Goal: Task Accomplishment & Management: Complete application form

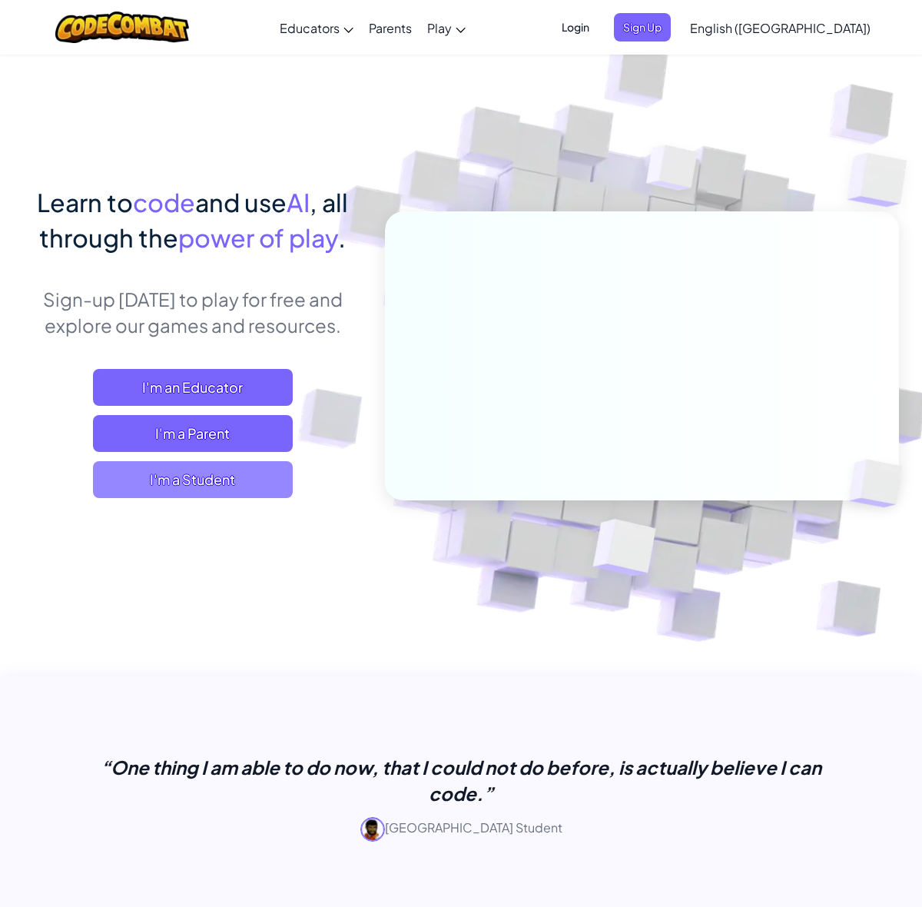
click at [202, 486] on span "I'm a Student" at bounding box center [193, 479] width 200 height 37
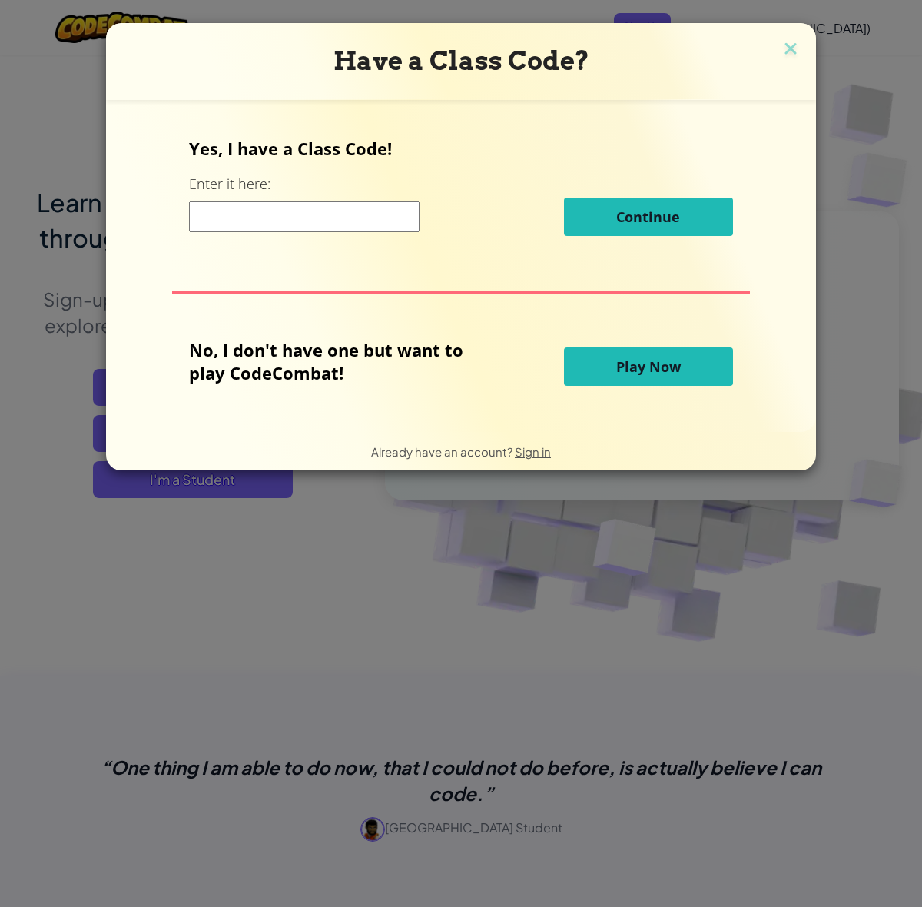
click at [214, 214] on input at bounding box center [304, 216] width 231 height 31
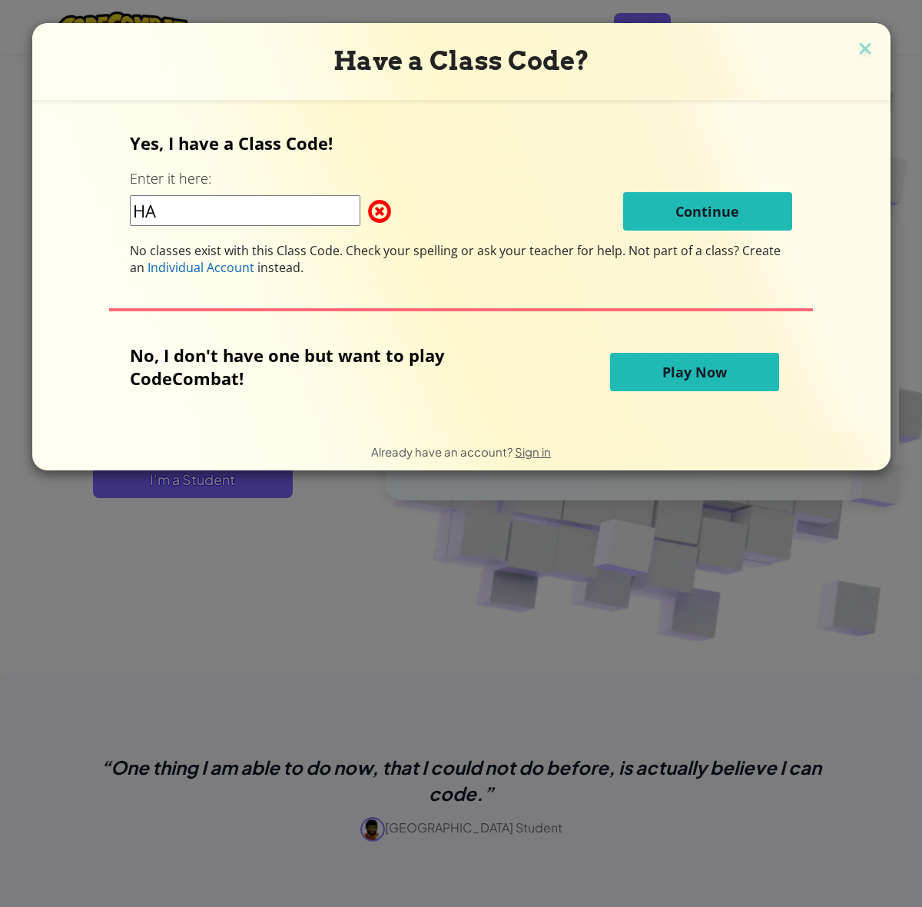
type input "H"
paste input "HalfCatSmall"
type input "HalfCatSmall"
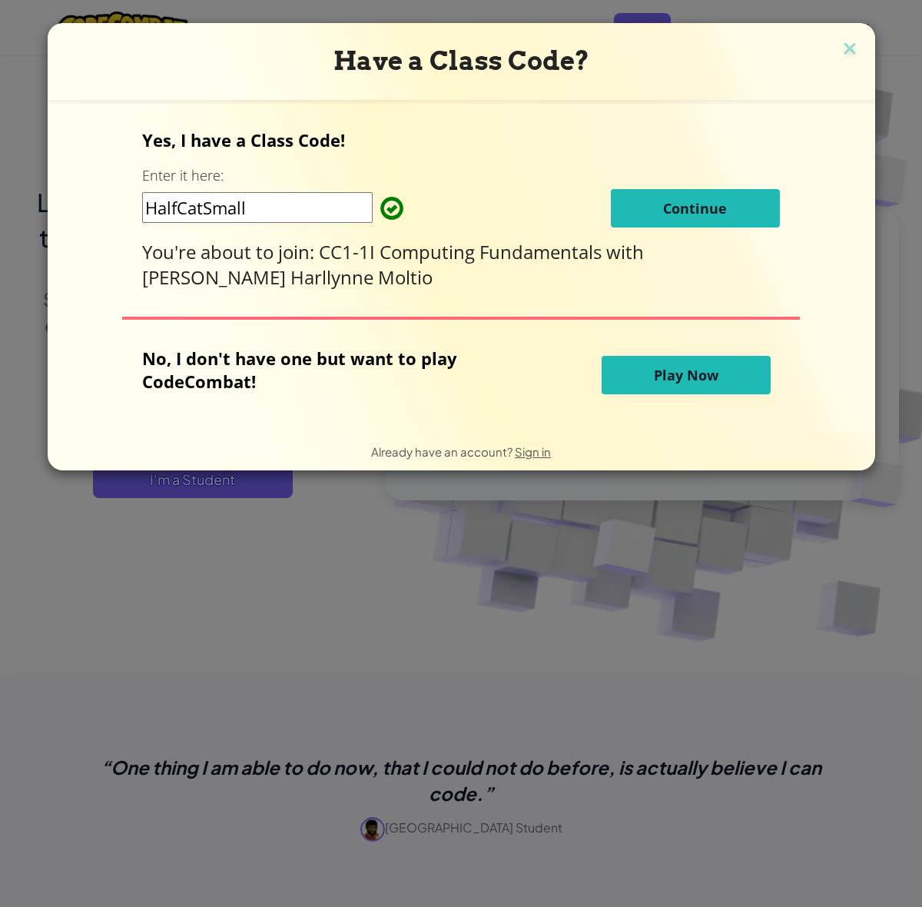
click at [666, 210] on span "Continue" at bounding box center [695, 208] width 64 height 18
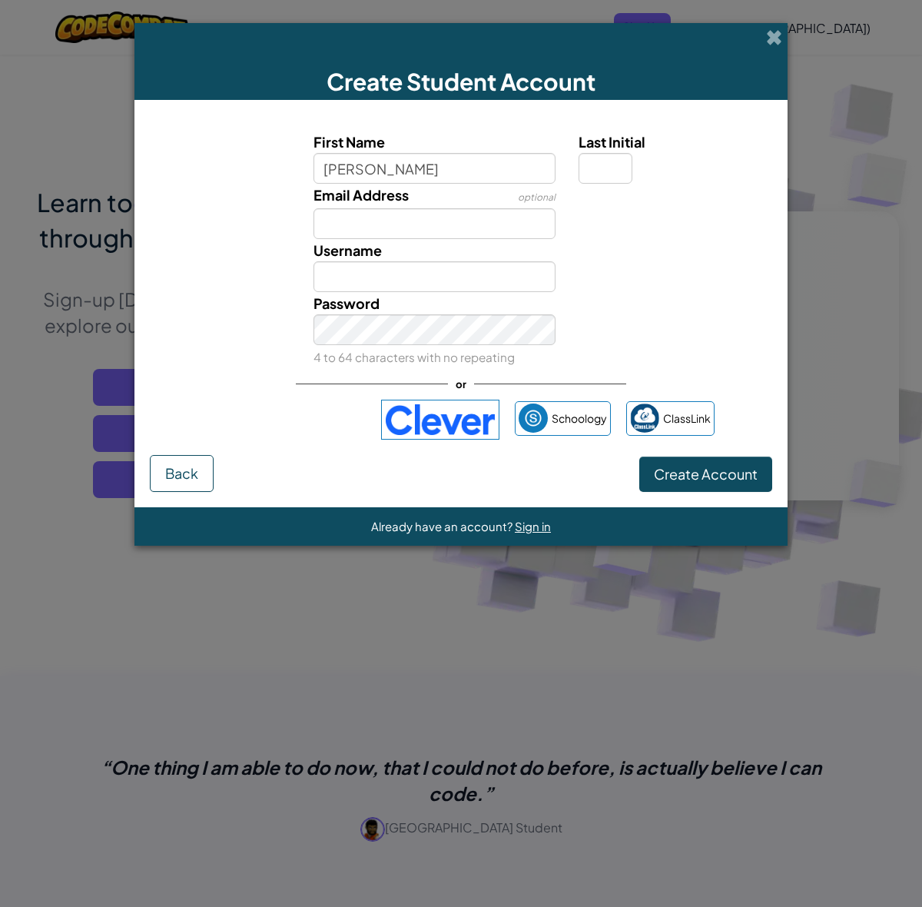
type input "[PERSON_NAME]"
click at [413, 274] on input "[PERSON_NAME]" at bounding box center [435, 276] width 243 height 31
type input "D"
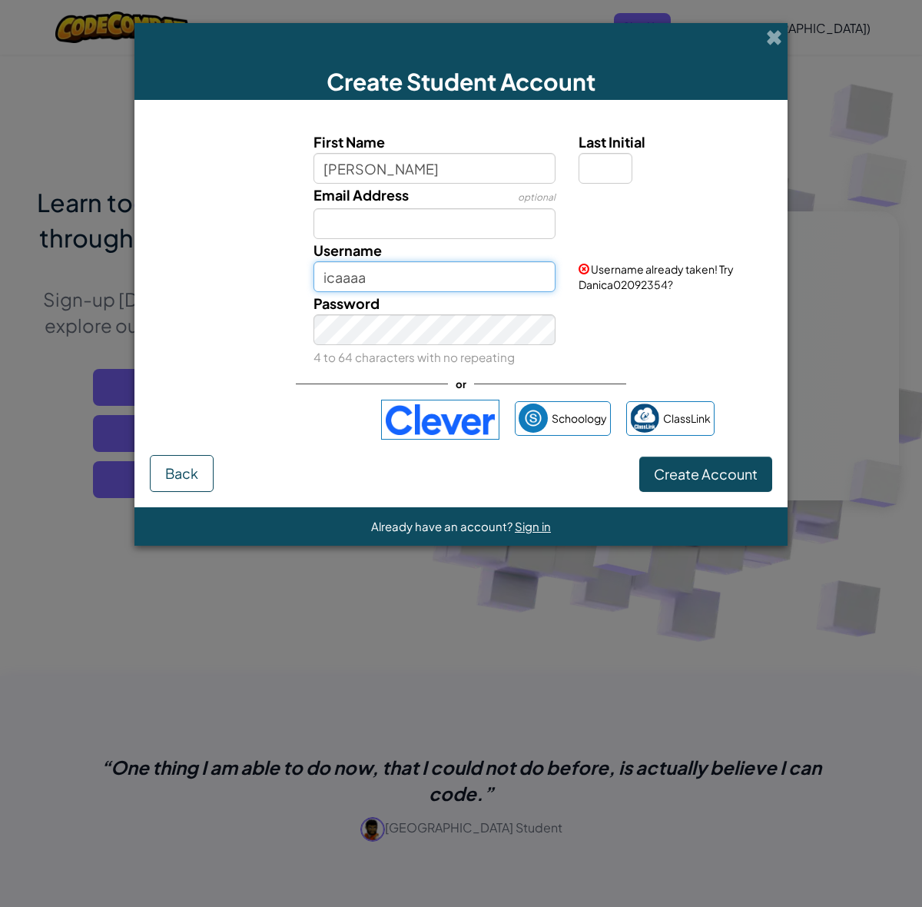
type input "icaaaa"
click at [596, 168] on input "Last Initial" at bounding box center [606, 168] width 54 height 31
type input "T"
click at [393, 271] on input "DanicaT" at bounding box center [435, 276] width 243 height 31
type input "D"
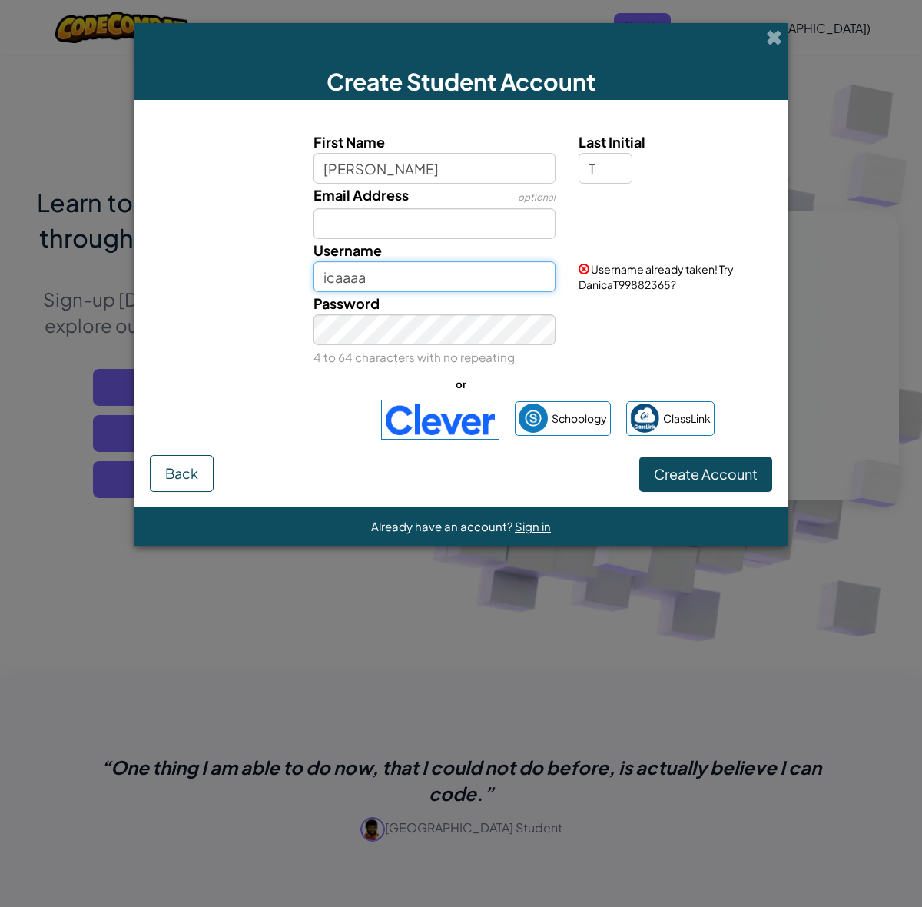
type input "icaaaa"
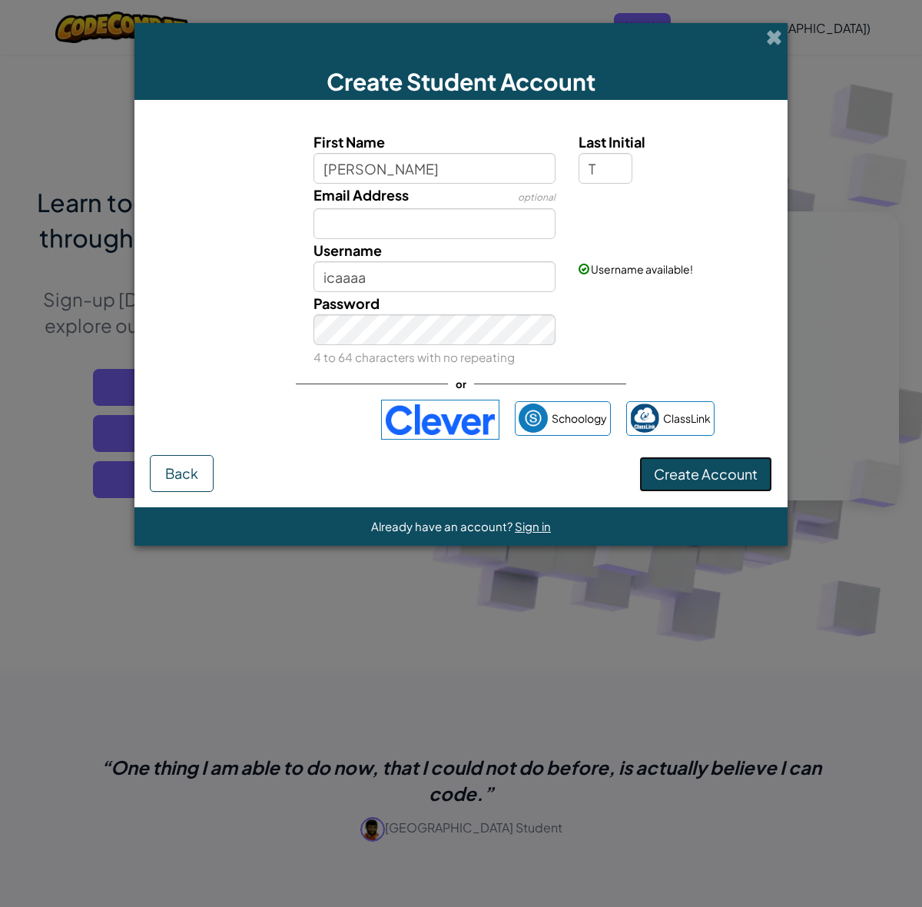
click at [749, 477] on span "Create Account" at bounding box center [706, 474] width 104 height 18
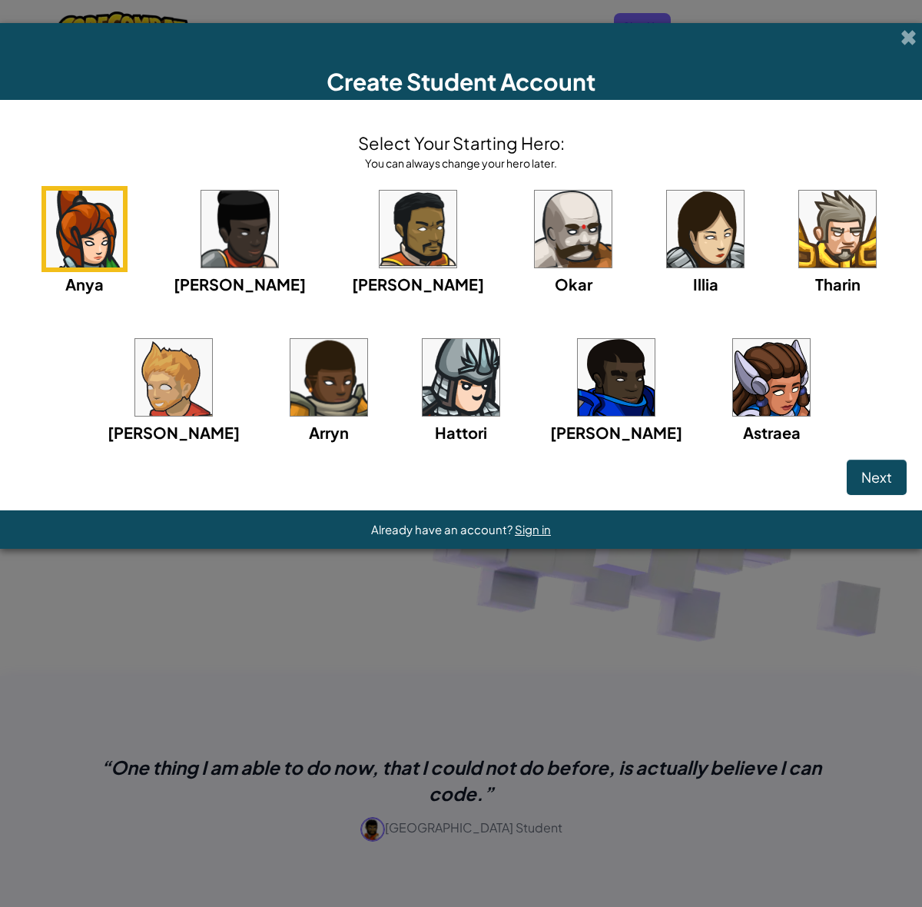
click at [733, 390] on img at bounding box center [771, 377] width 77 height 77
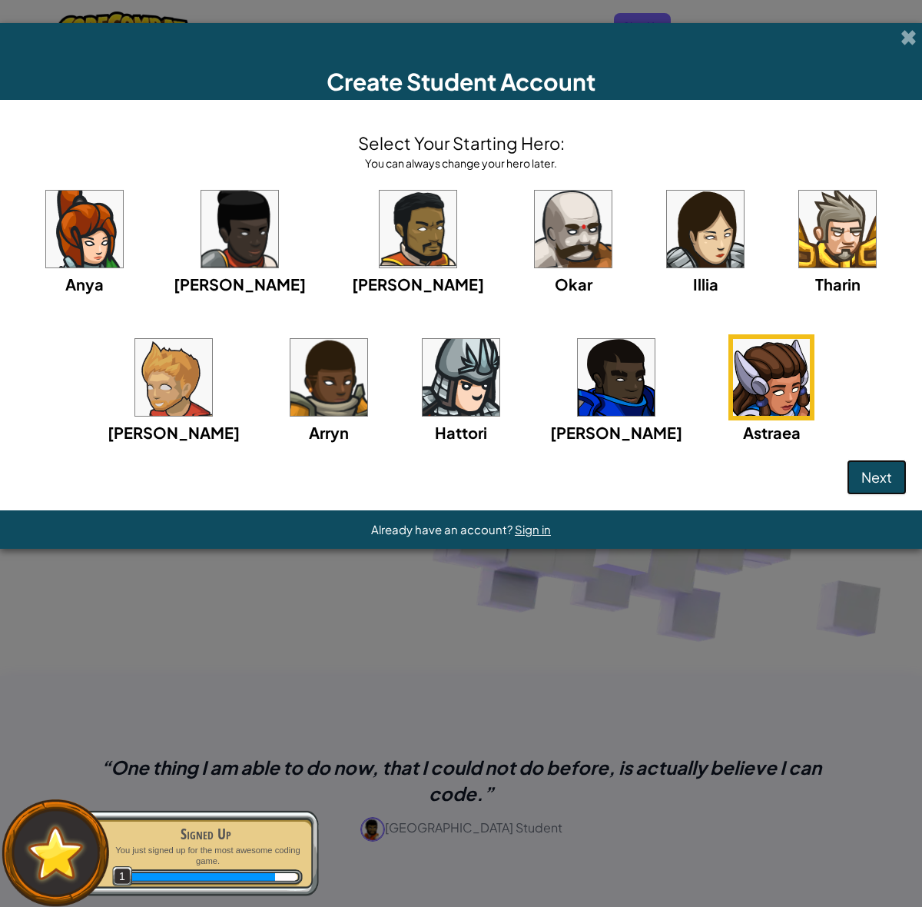
click at [885, 471] on span "Next" at bounding box center [877, 477] width 31 height 18
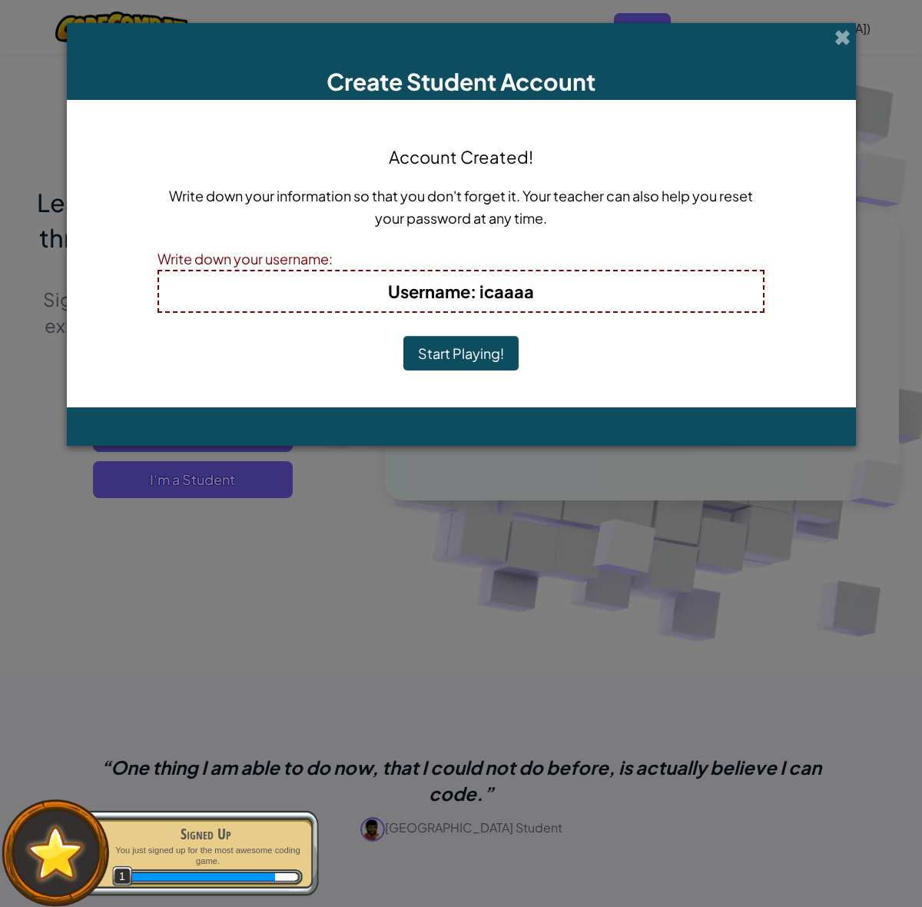
click at [459, 352] on button "Start Playing!" at bounding box center [461, 353] width 115 height 35
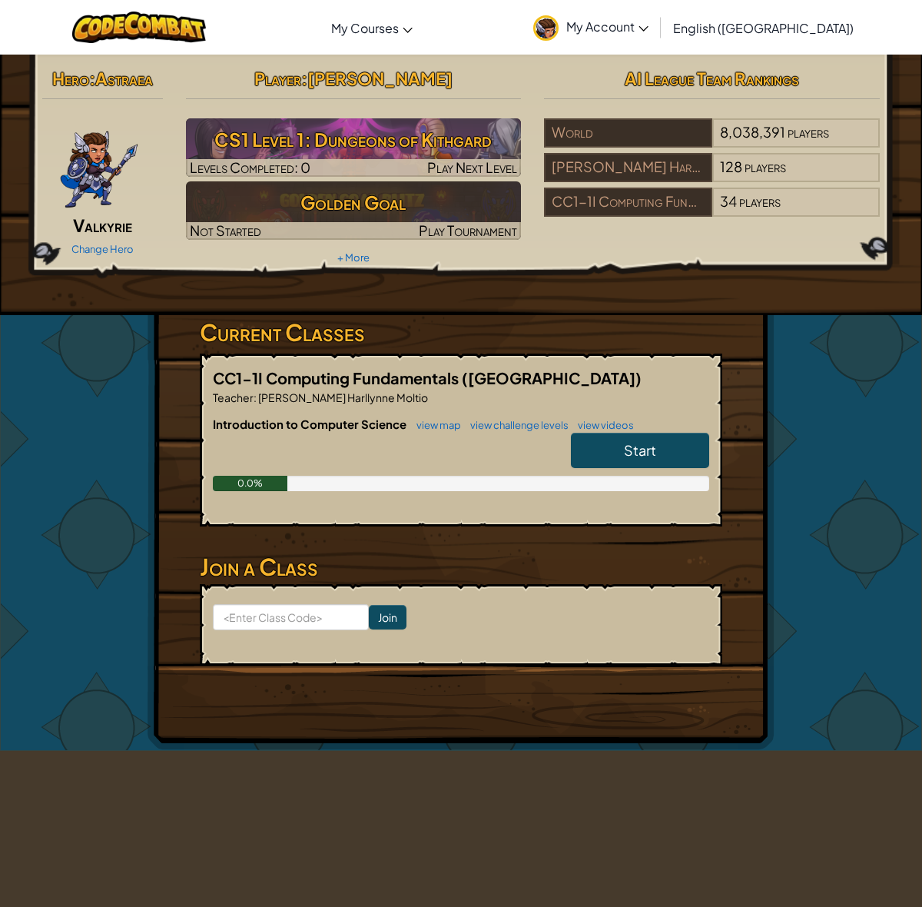
click at [640, 442] on span "Start" at bounding box center [640, 450] width 32 height 18
click at [630, 450] on span "Start" at bounding box center [640, 450] width 32 height 18
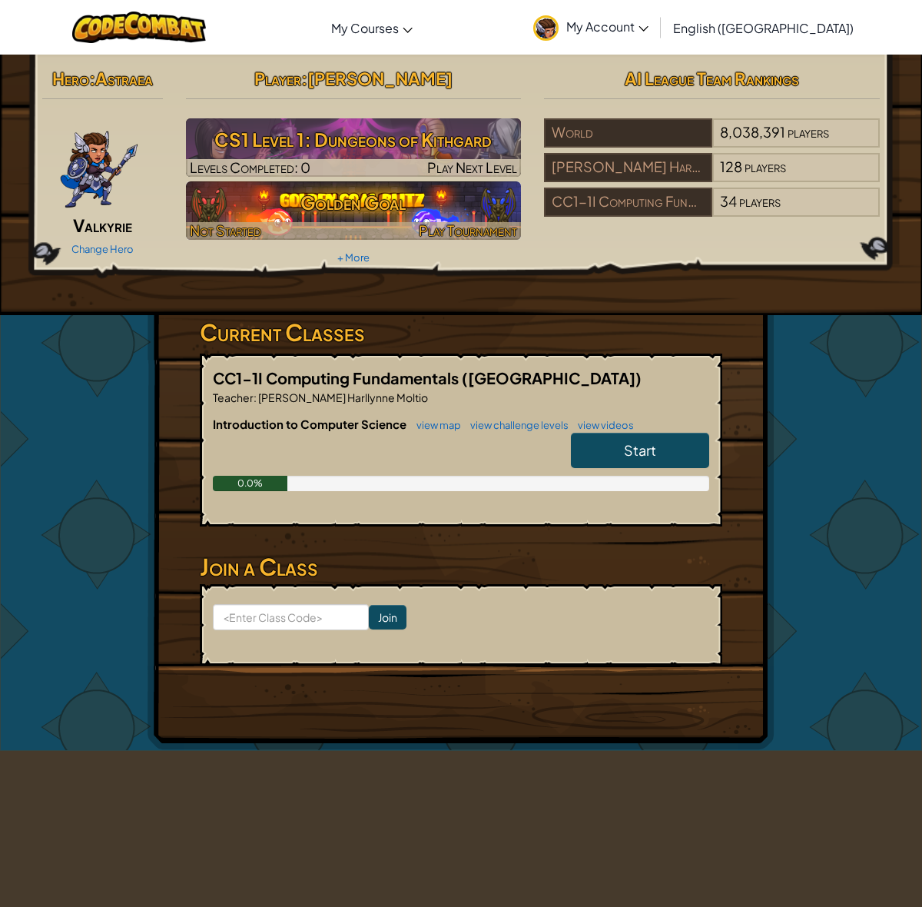
click at [325, 208] on h3 "Golden Goal" at bounding box center [354, 202] width 336 height 35
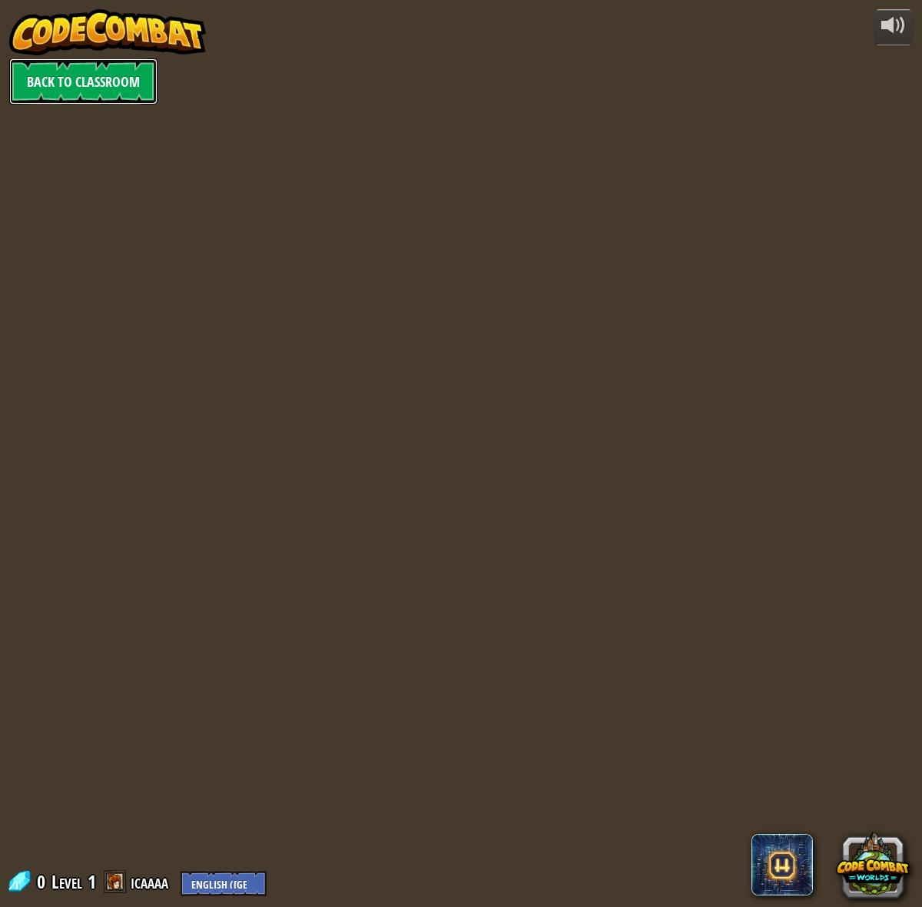
click at [112, 86] on link "Back to Classroom" at bounding box center [83, 81] width 148 height 46
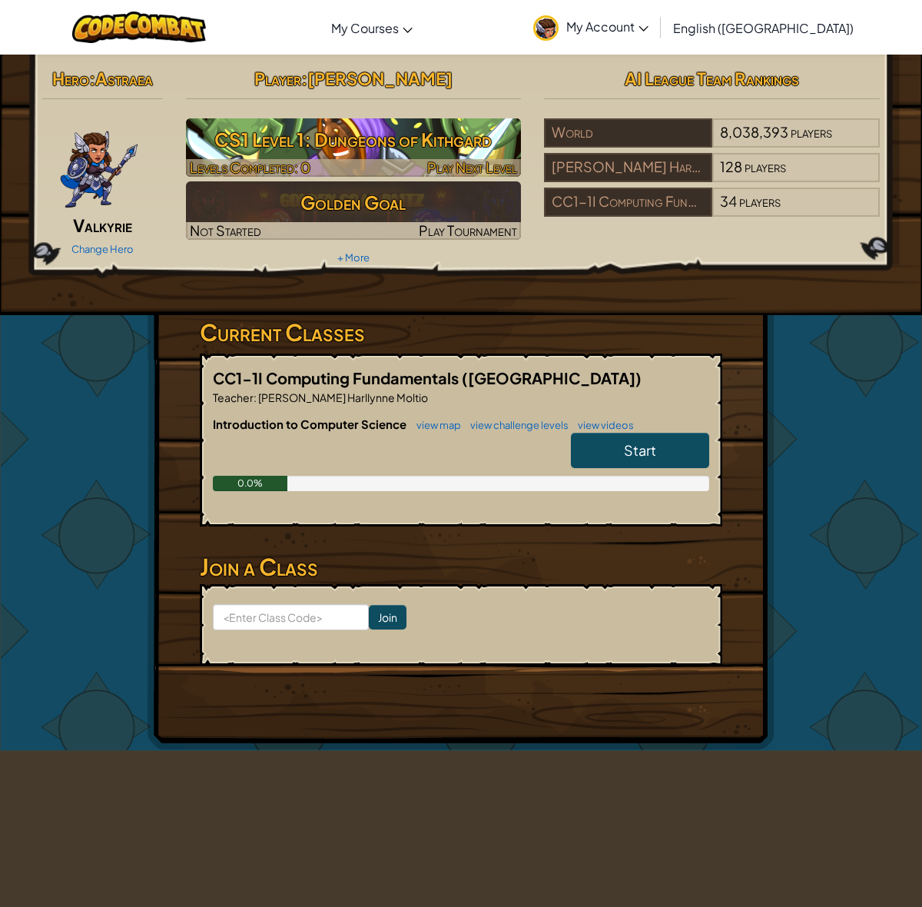
click at [355, 127] on h3 "CS1 Level 1: Dungeons of Kithgard" at bounding box center [354, 139] width 336 height 35
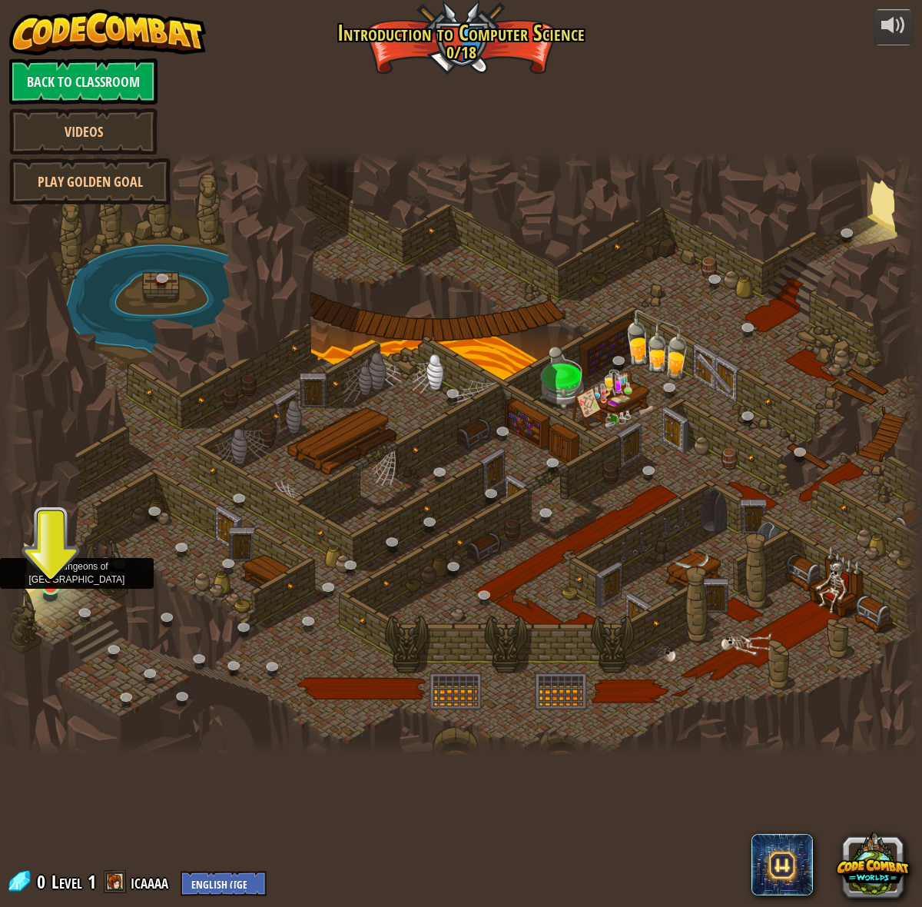
click at [44, 569] on img at bounding box center [51, 560] width 24 height 54
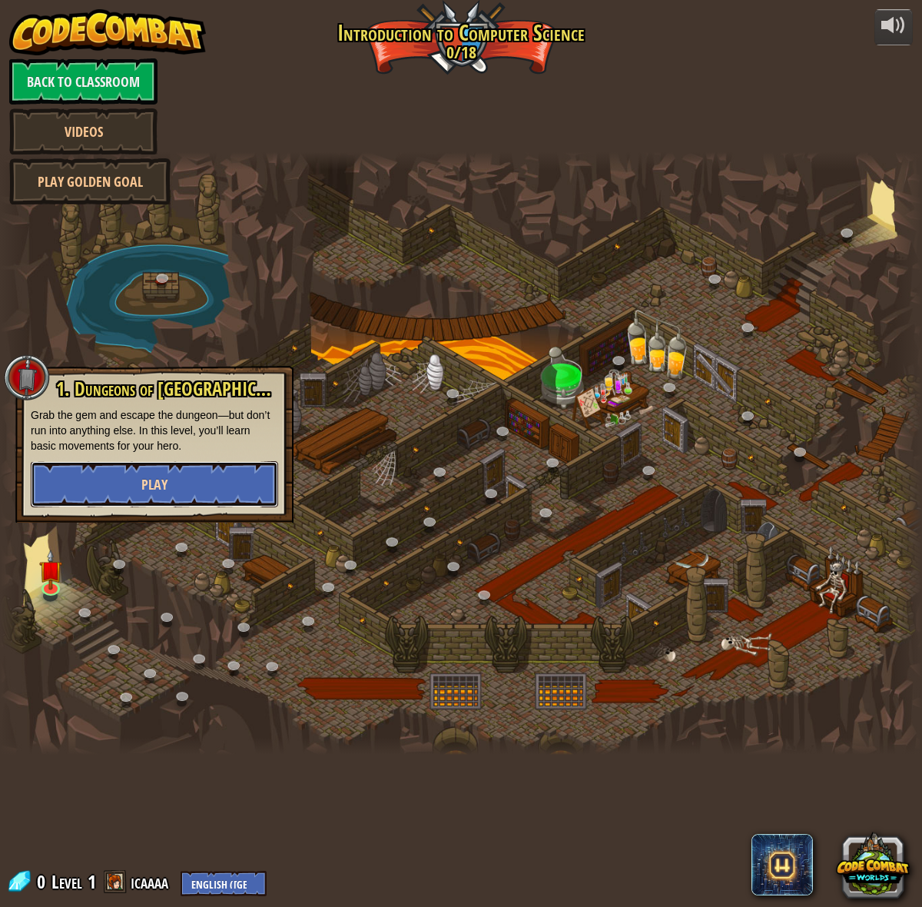
click at [148, 473] on button "Play" at bounding box center [154, 484] width 247 height 46
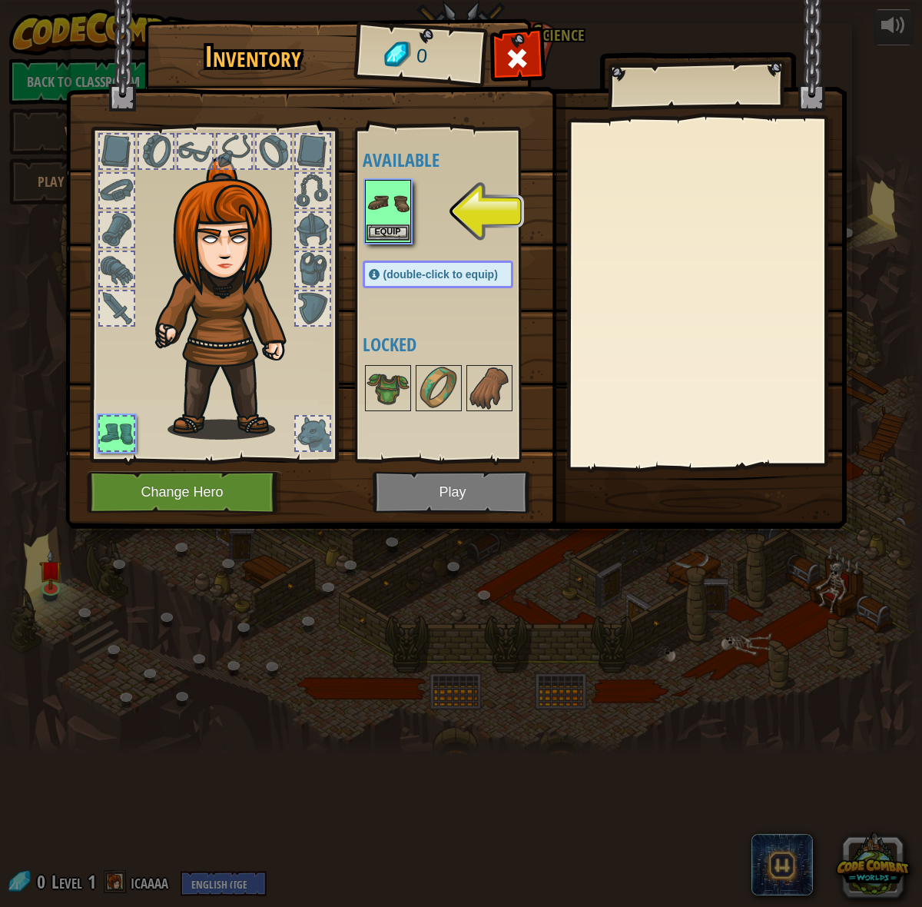
click at [384, 214] on img at bounding box center [388, 202] width 43 height 43
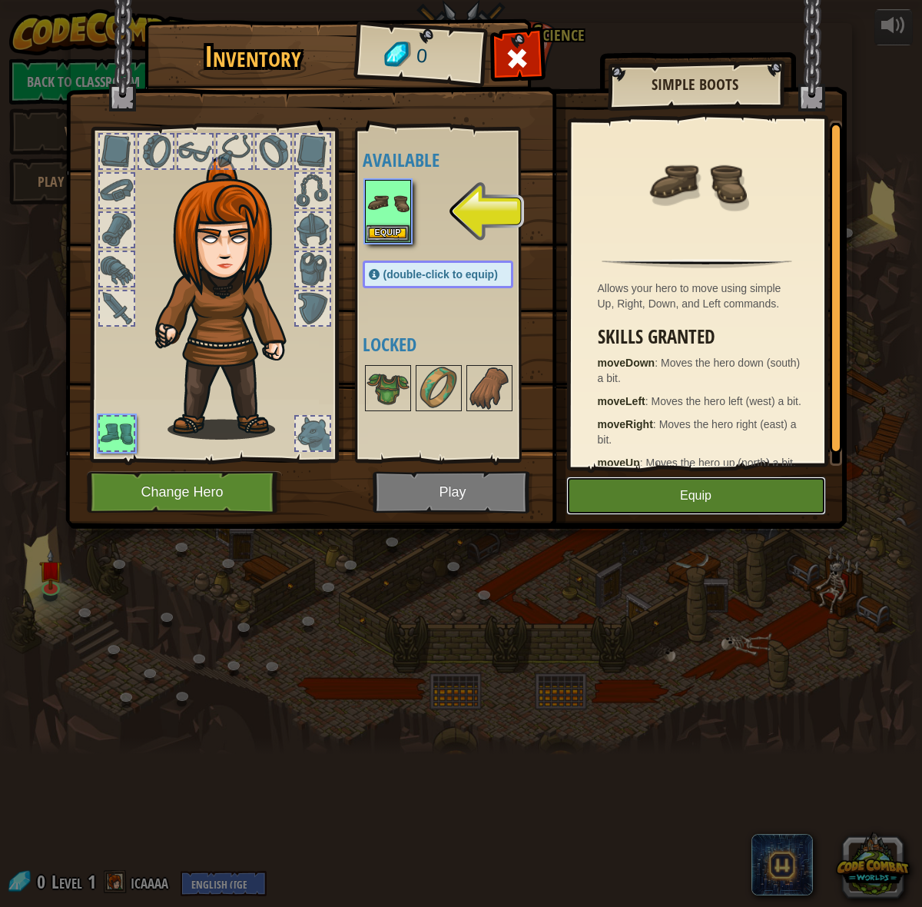
click at [689, 494] on button "Equip" at bounding box center [696, 496] width 260 height 38
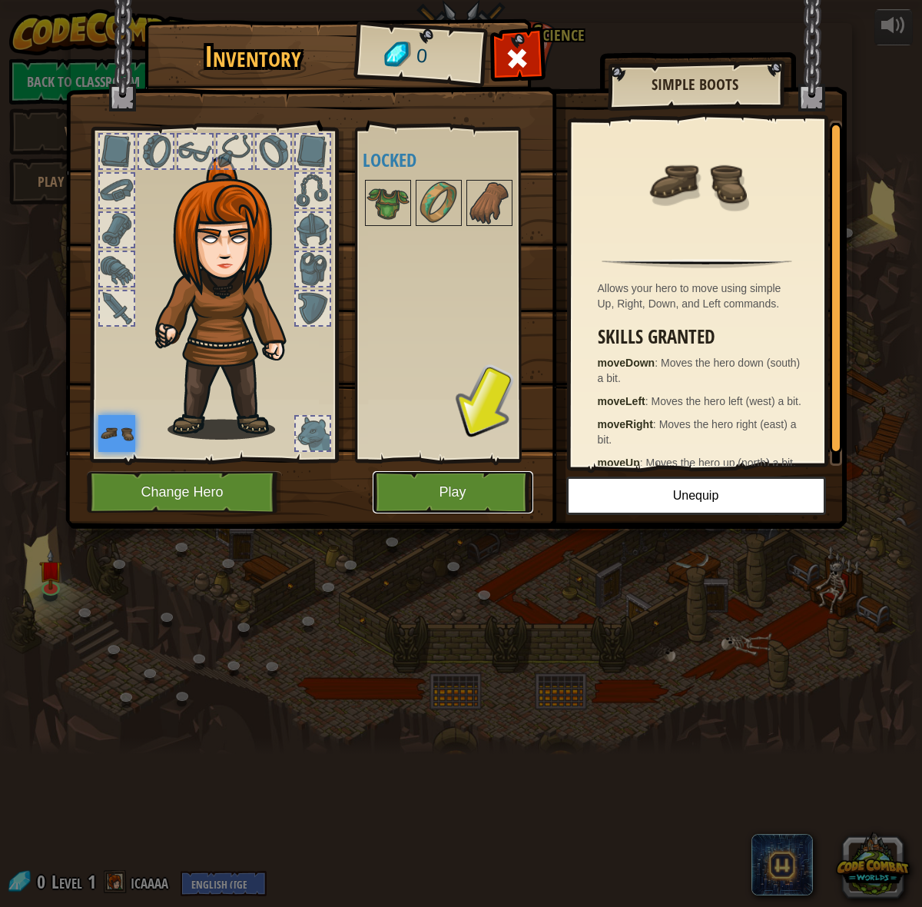
click at [458, 500] on button "Play" at bounding box center [453, 492] width 161 height 42
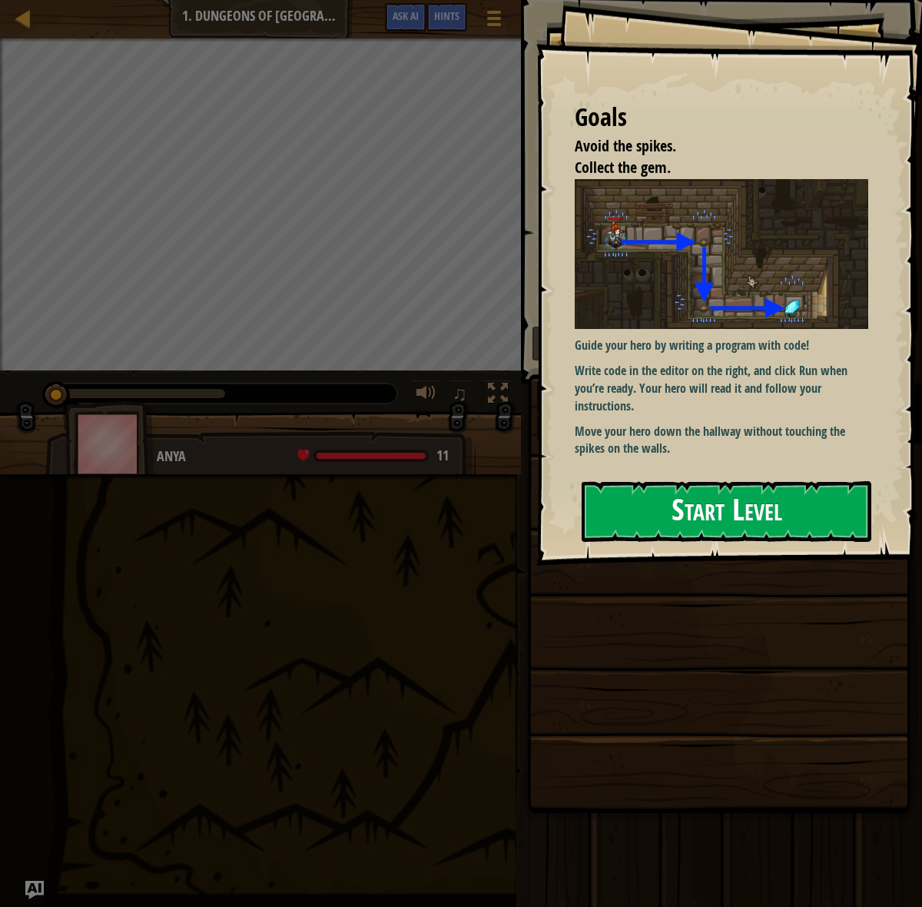
click at [723, 513] on button "Start Level" at bounding box center [727, 511] width 290 height 61
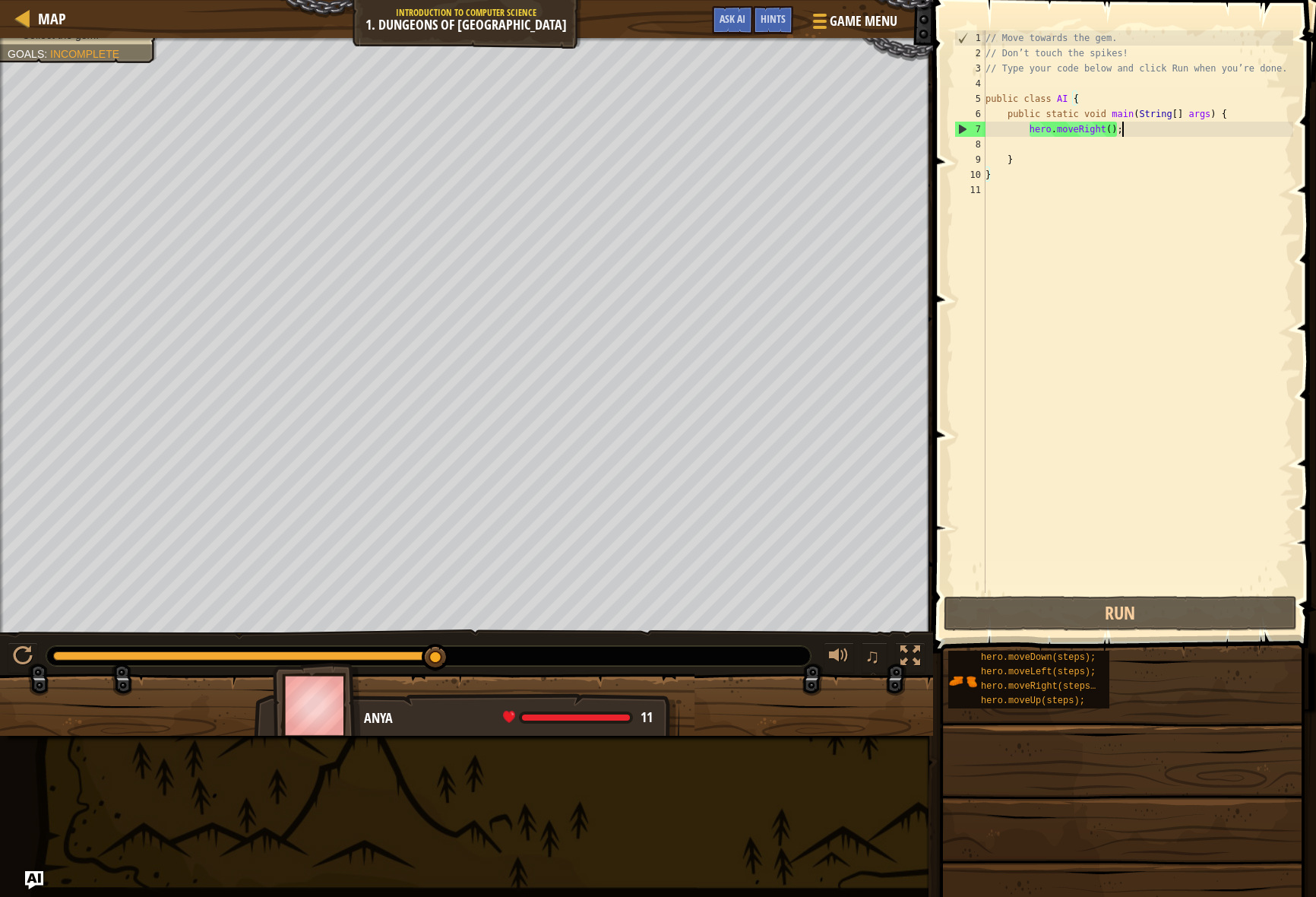
click at [912, 135] on div "// Move towards the gem. // Don’t touch the spikes! // Type your code below and…" at bounding box center [1138, 327] width 310 height 593
type textarea "hero.moveRight();"
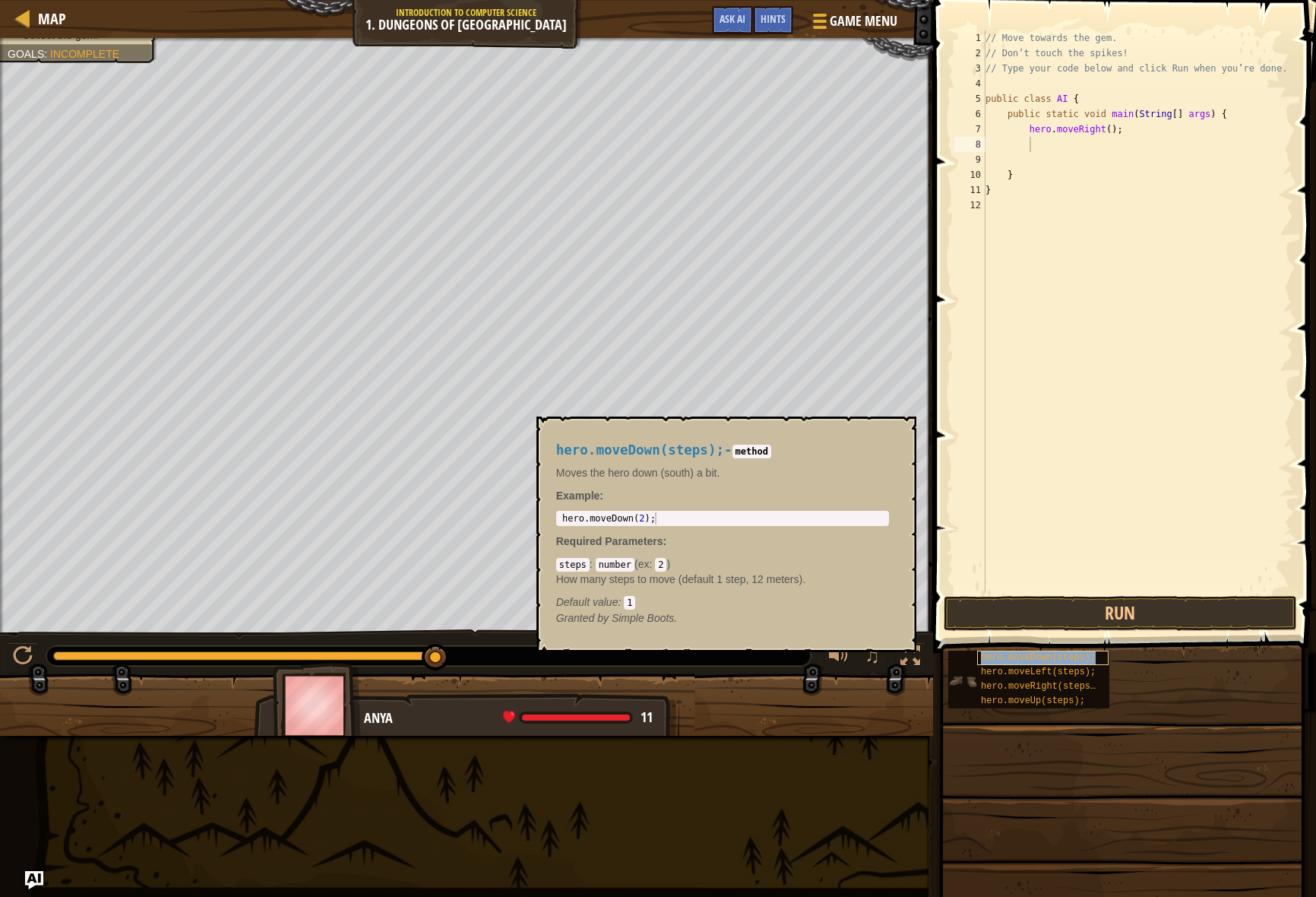
click at [912, 655] on span "hero.moveDown(steps);" at bounding box center [1038, 657] width 115 height 11
type textarea "he"
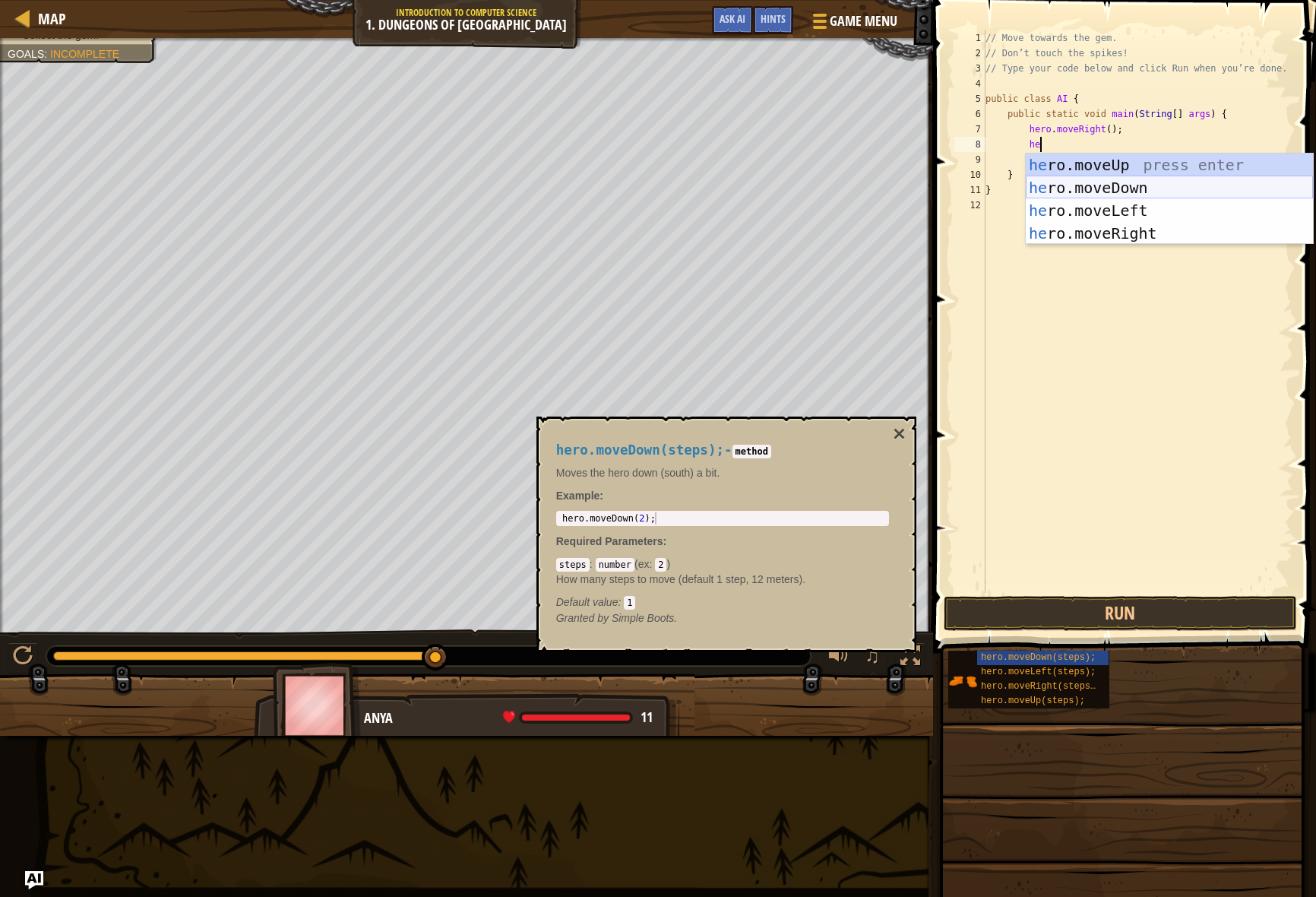
click at [912, 193] on div "he ro.moveUp press enter he ro.moveDown press enter he ro.moveLeft press enter …" at bounding box center [1170, 222] width 288 height 136
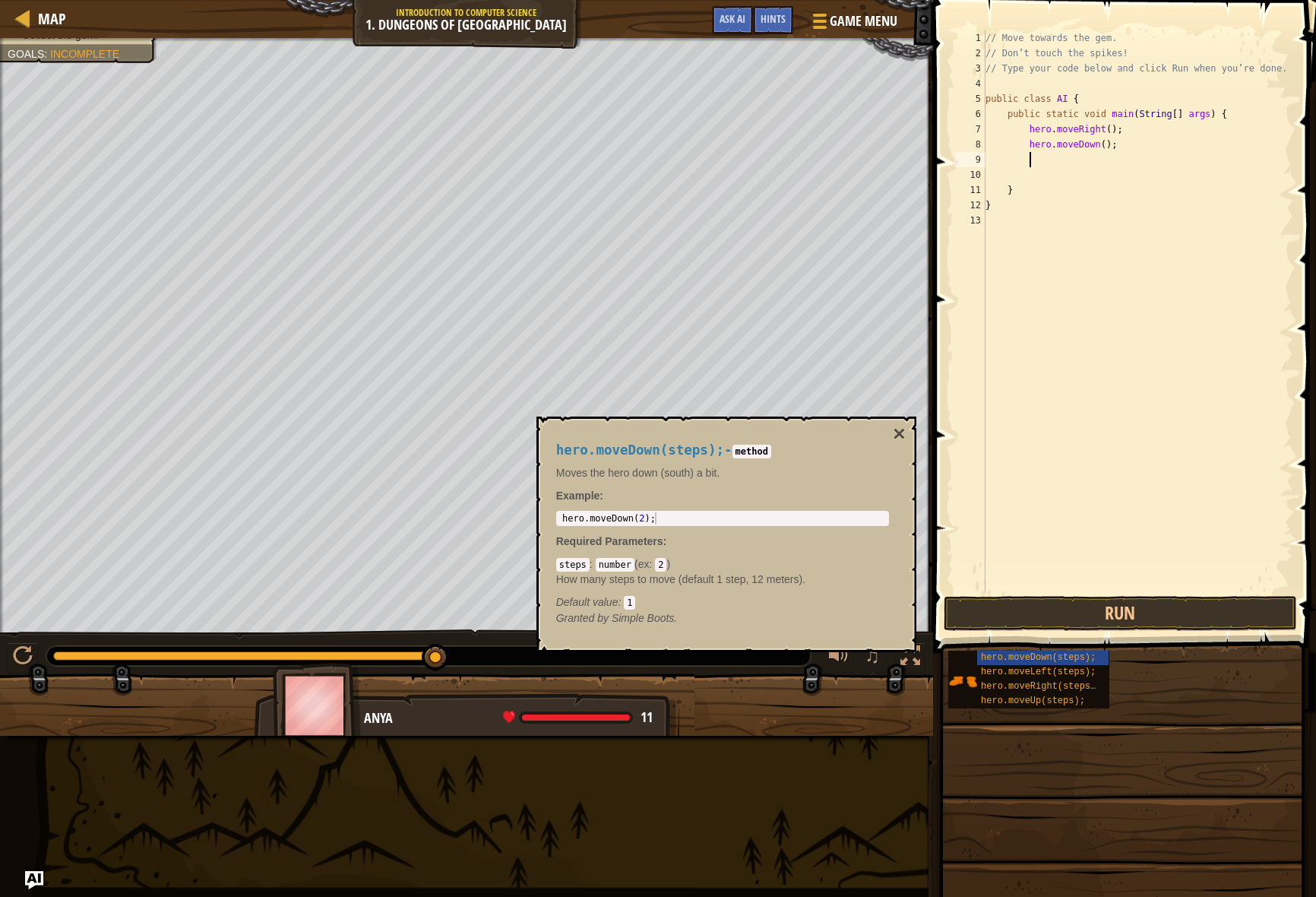
scroll to position [7, 3]
type textarea "he"
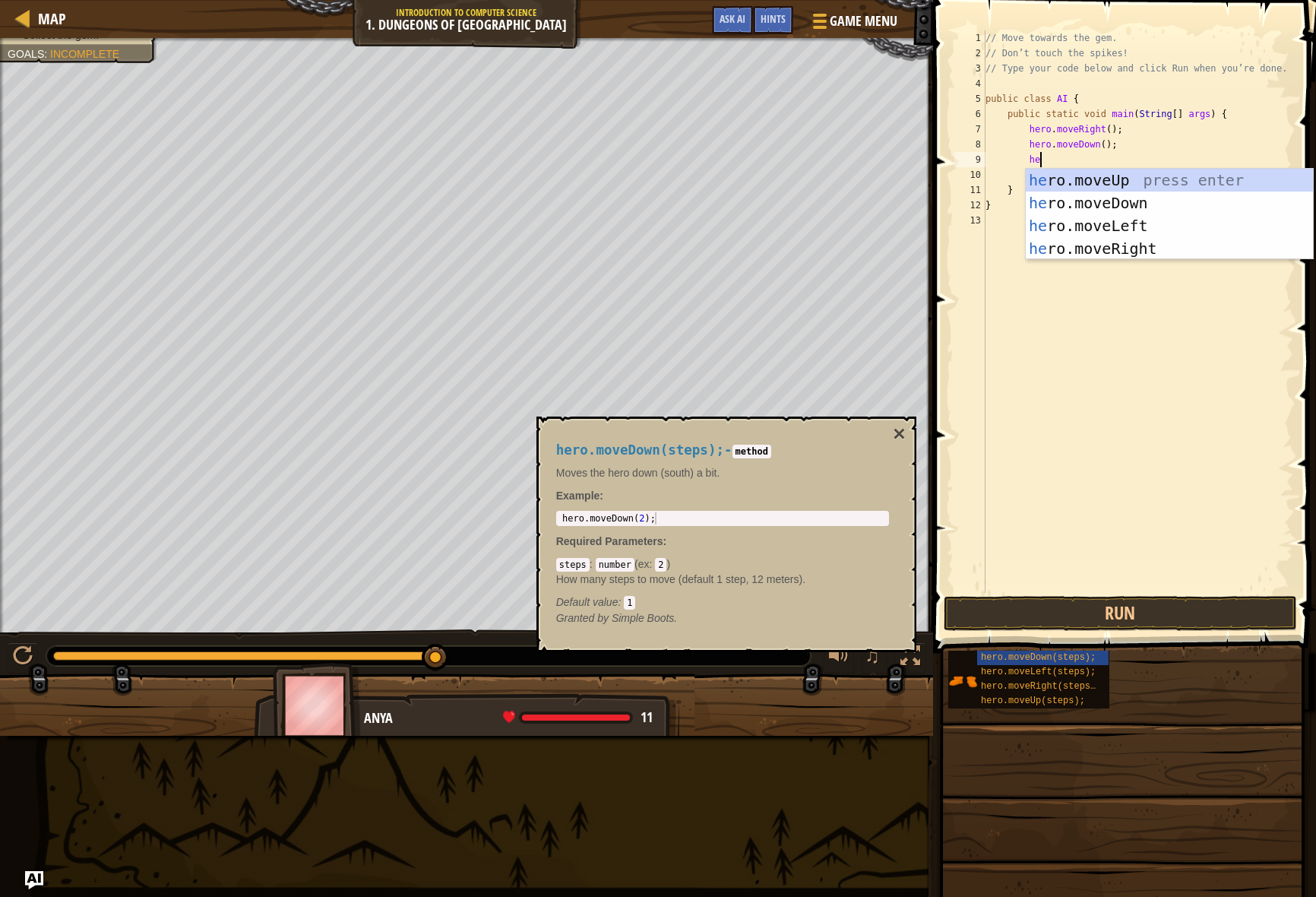
scroll to position [7, 4]
click at [912, 244] on div "he ro.moveUp press enter he ro.moveDown press enter he ro.moveLeft press enter …" at bounding box center [1170, 237] width 288 height 136
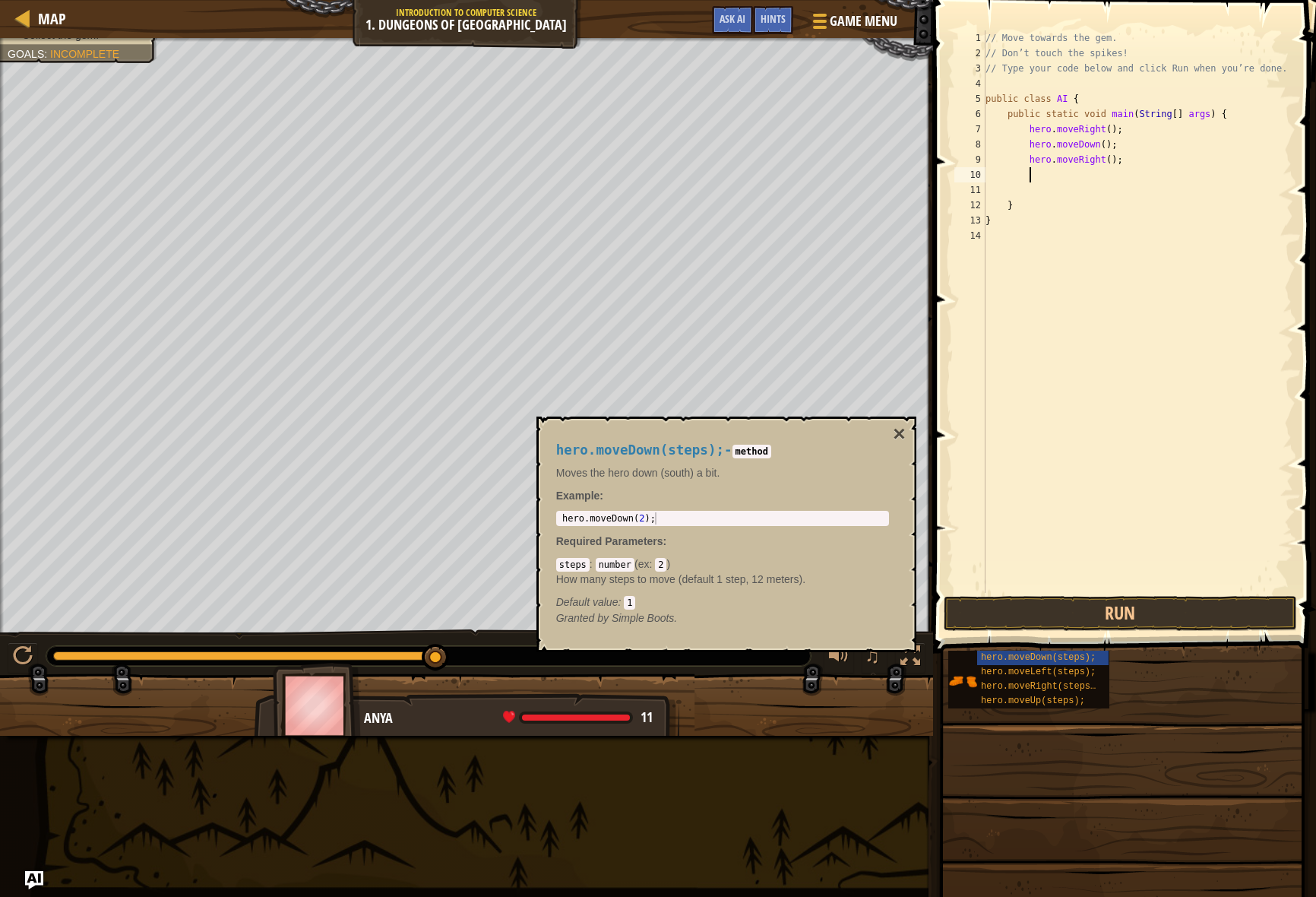
scroll to position [7, 3]
click at [902, 434] on button "×" at bounding box center [899, 434] width 12 height 22
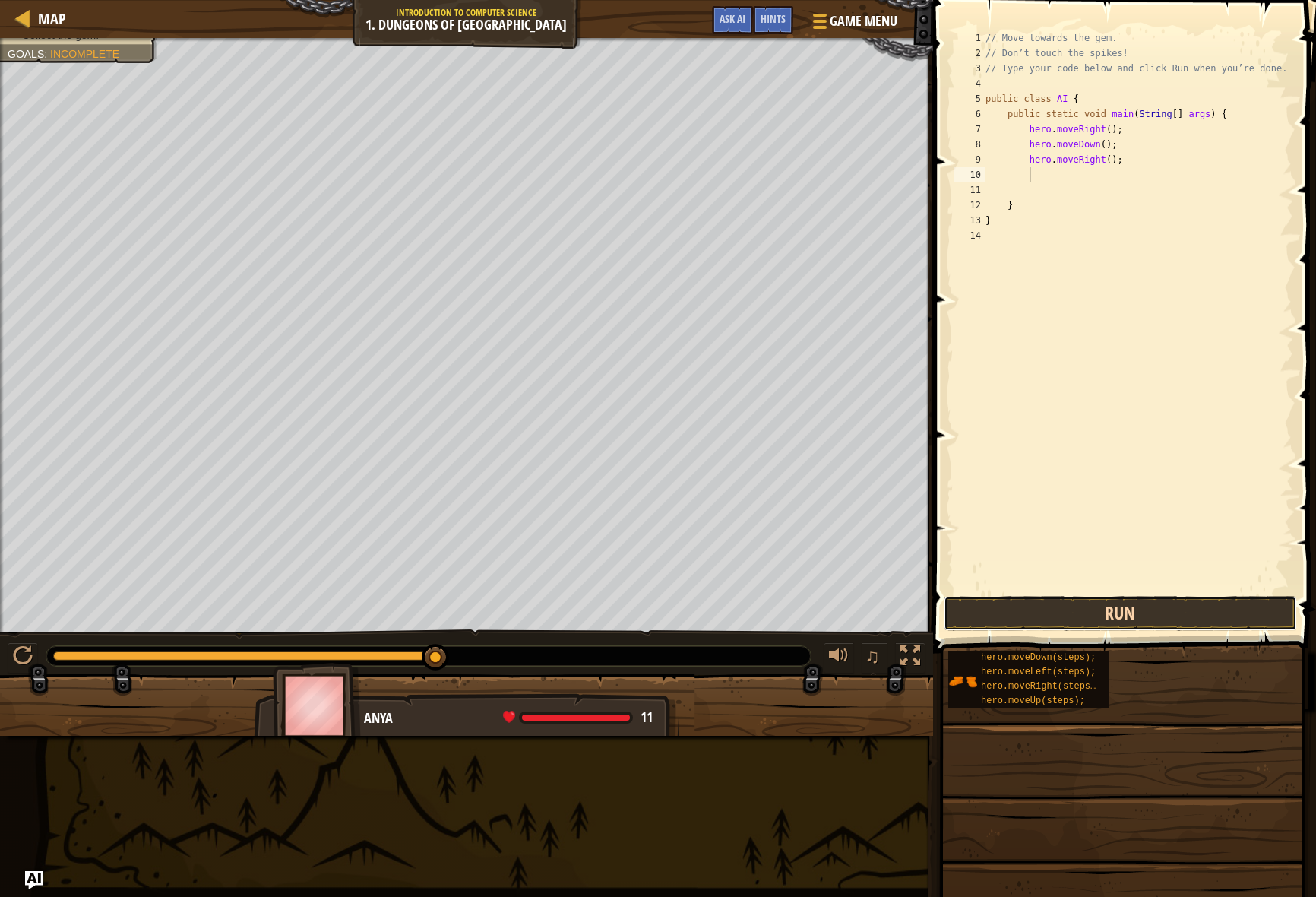
click at [912, 617] on button "Run" at bounding box center [1121, 613] width 354 height 35
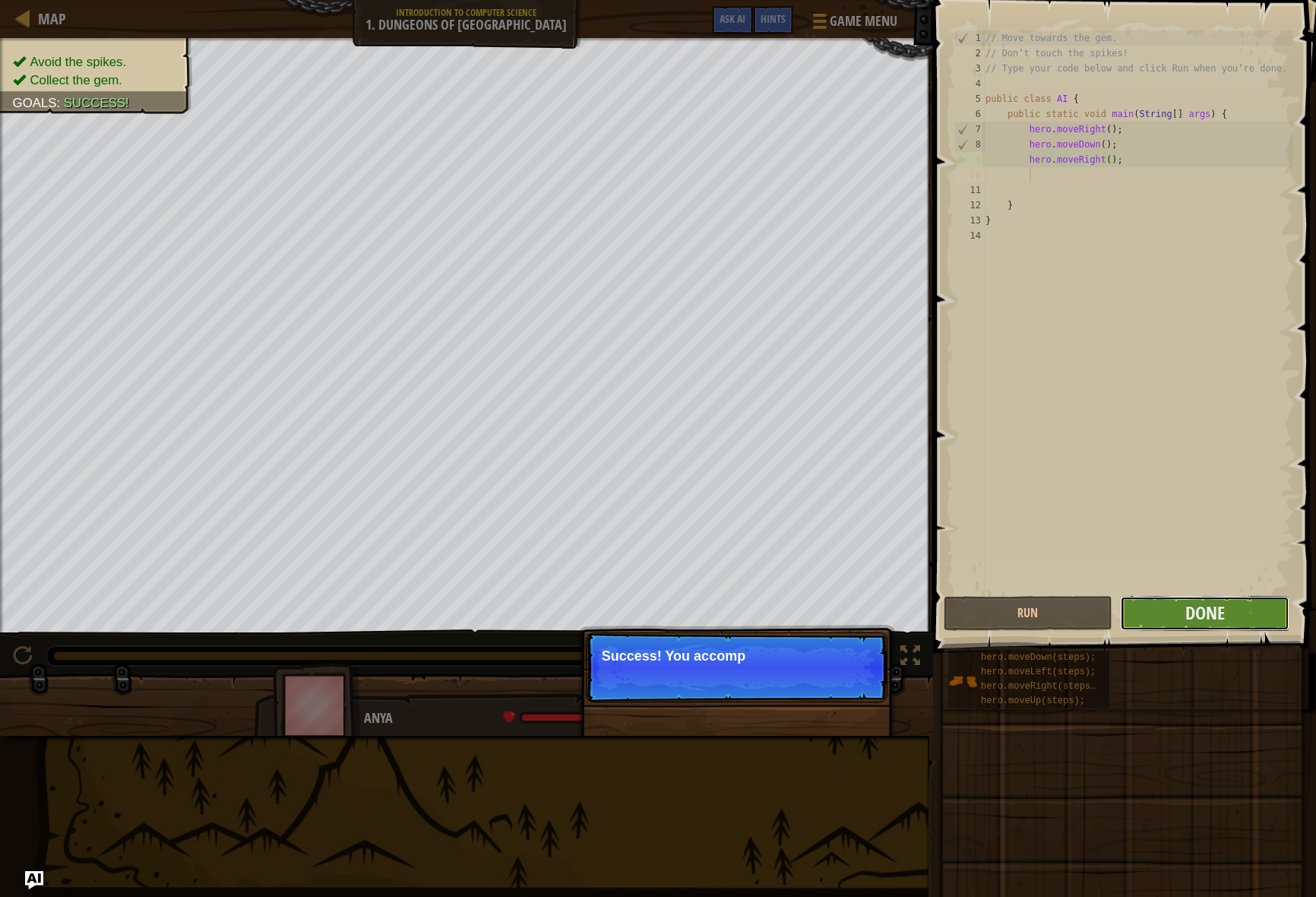
click at [912, 603] on button "Done" at bounding box center [1204, 613] width 169 height 35
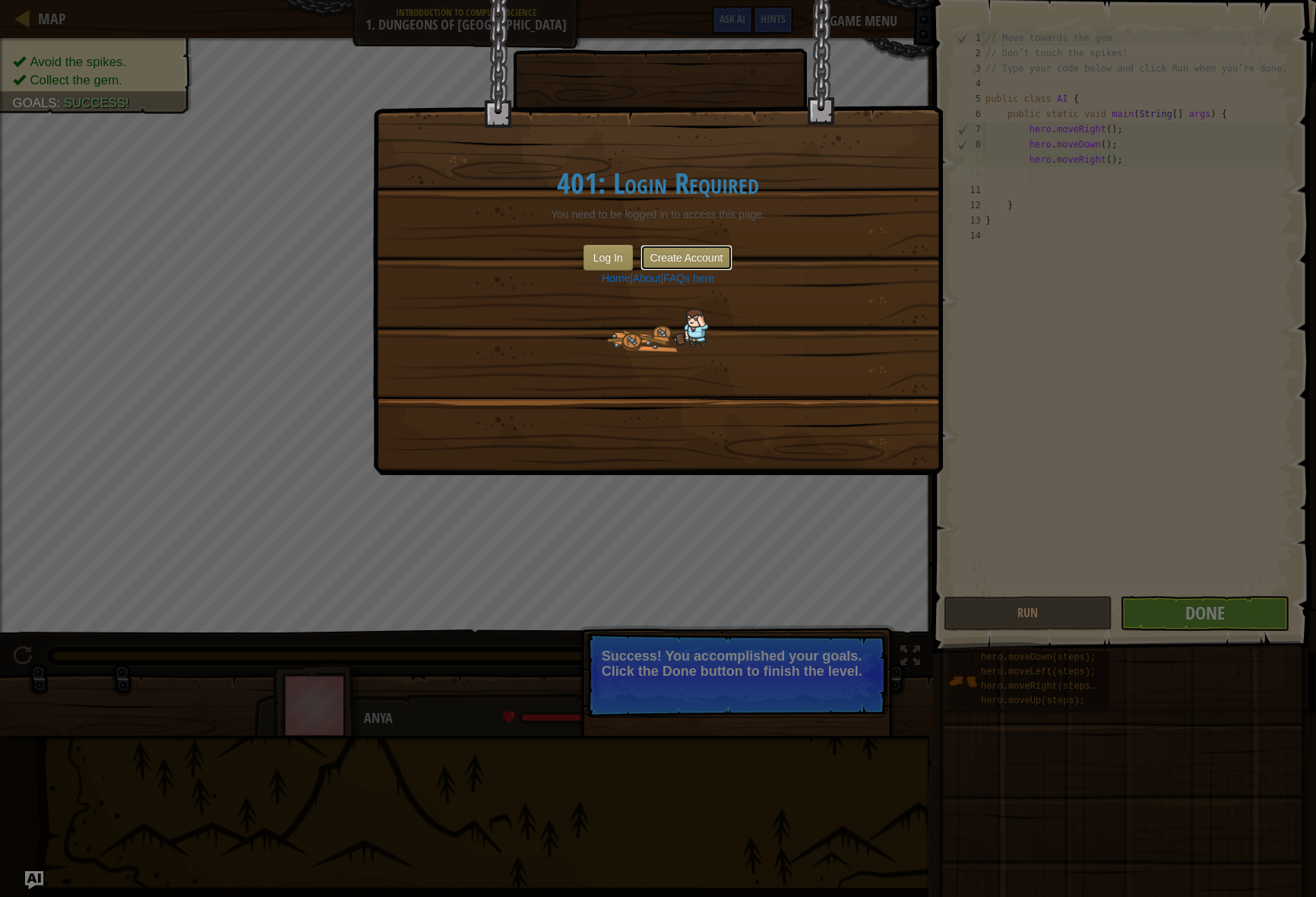
click at [658, 259] on button "Create Account" at bounding box center [687, 257] width 93 height 26
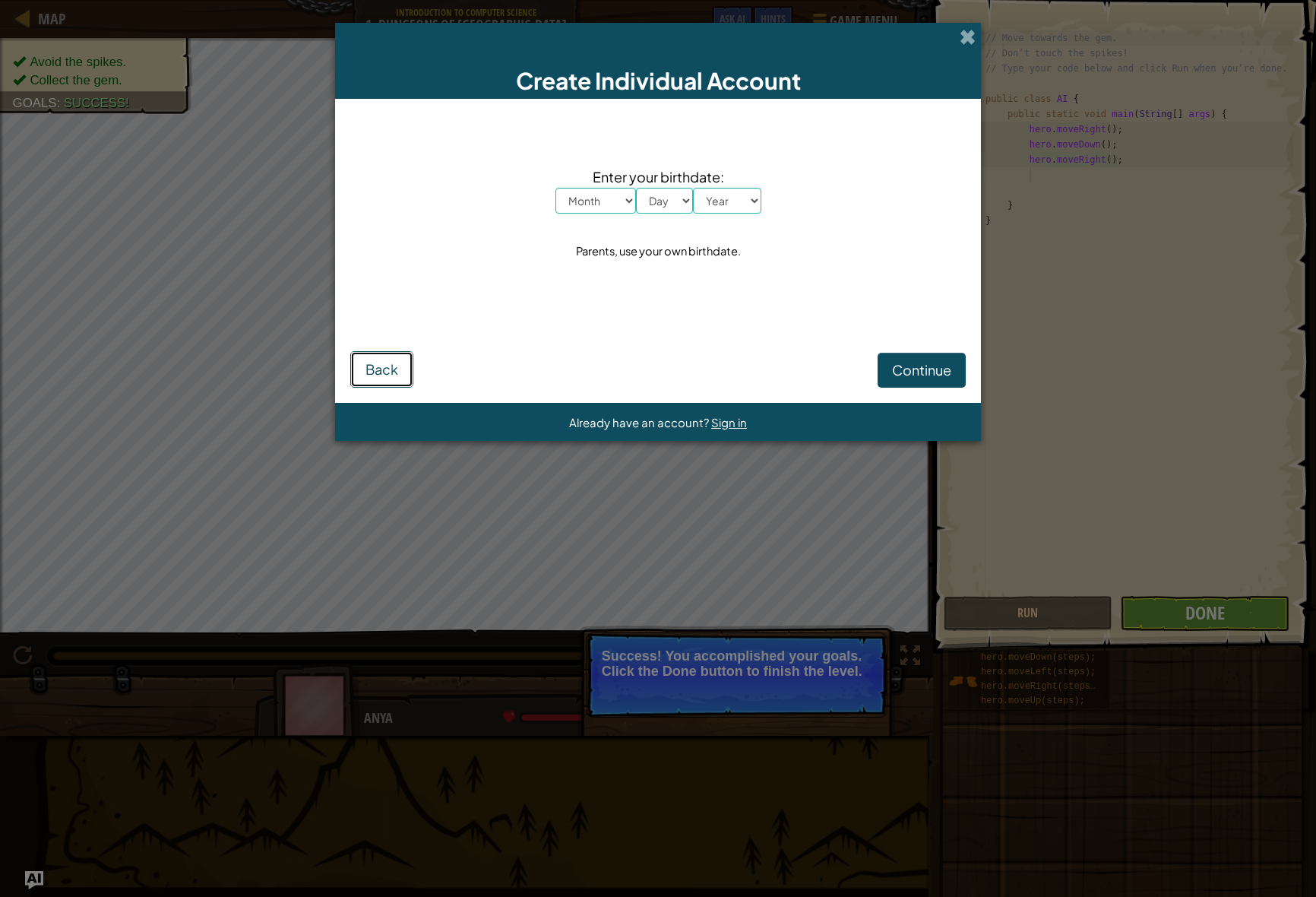
click at [376, 374] on span "Back" at bounding box center [382, 369] width 33 height 18
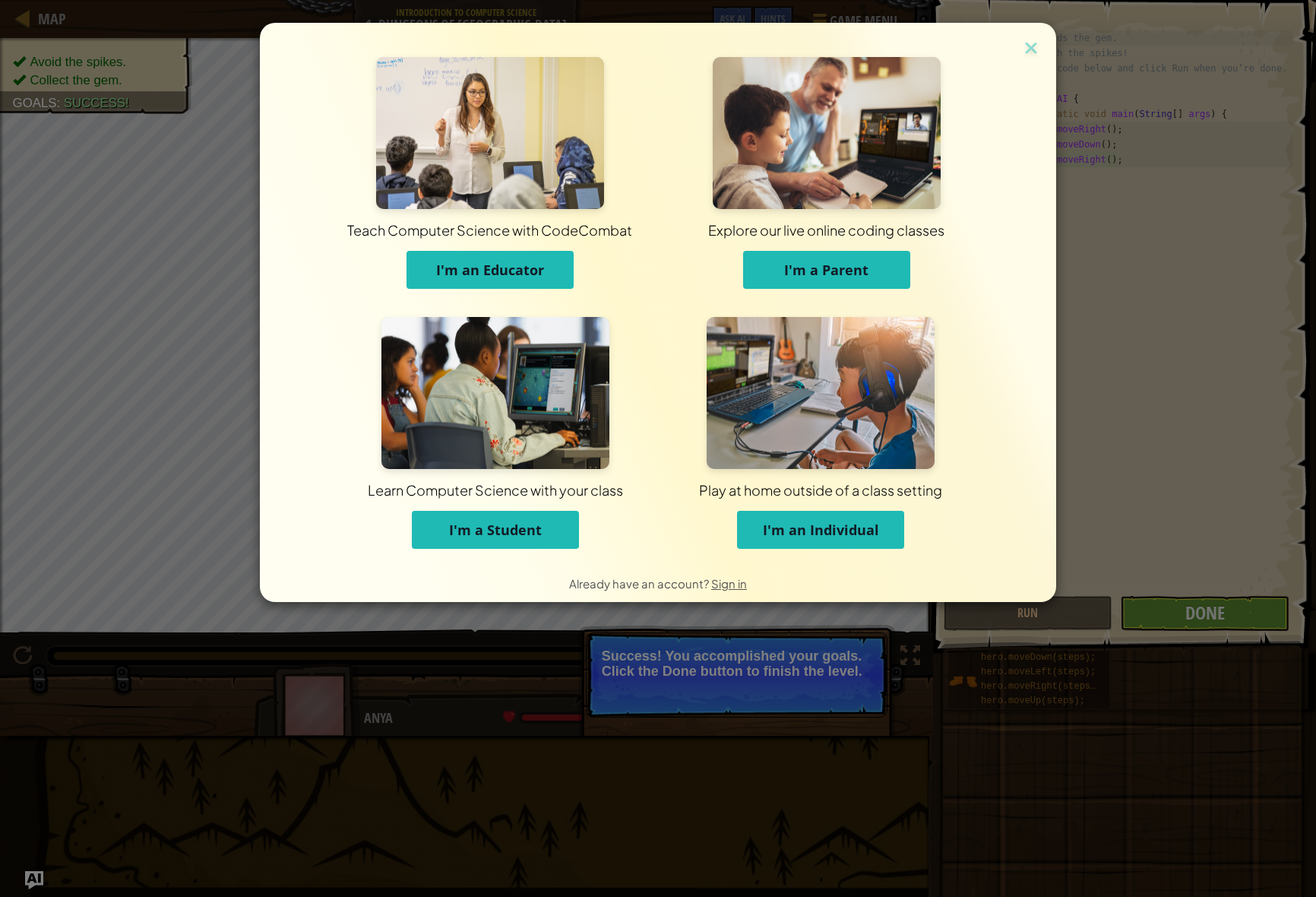
drag, startPoint x: 550, startPoint y: 522, endPoint x: 591, endPoint y: 487, distance: 53.9
click at [550, 522] on button "I'm a Student" at bounding box center [495, 530] width 167 height 38
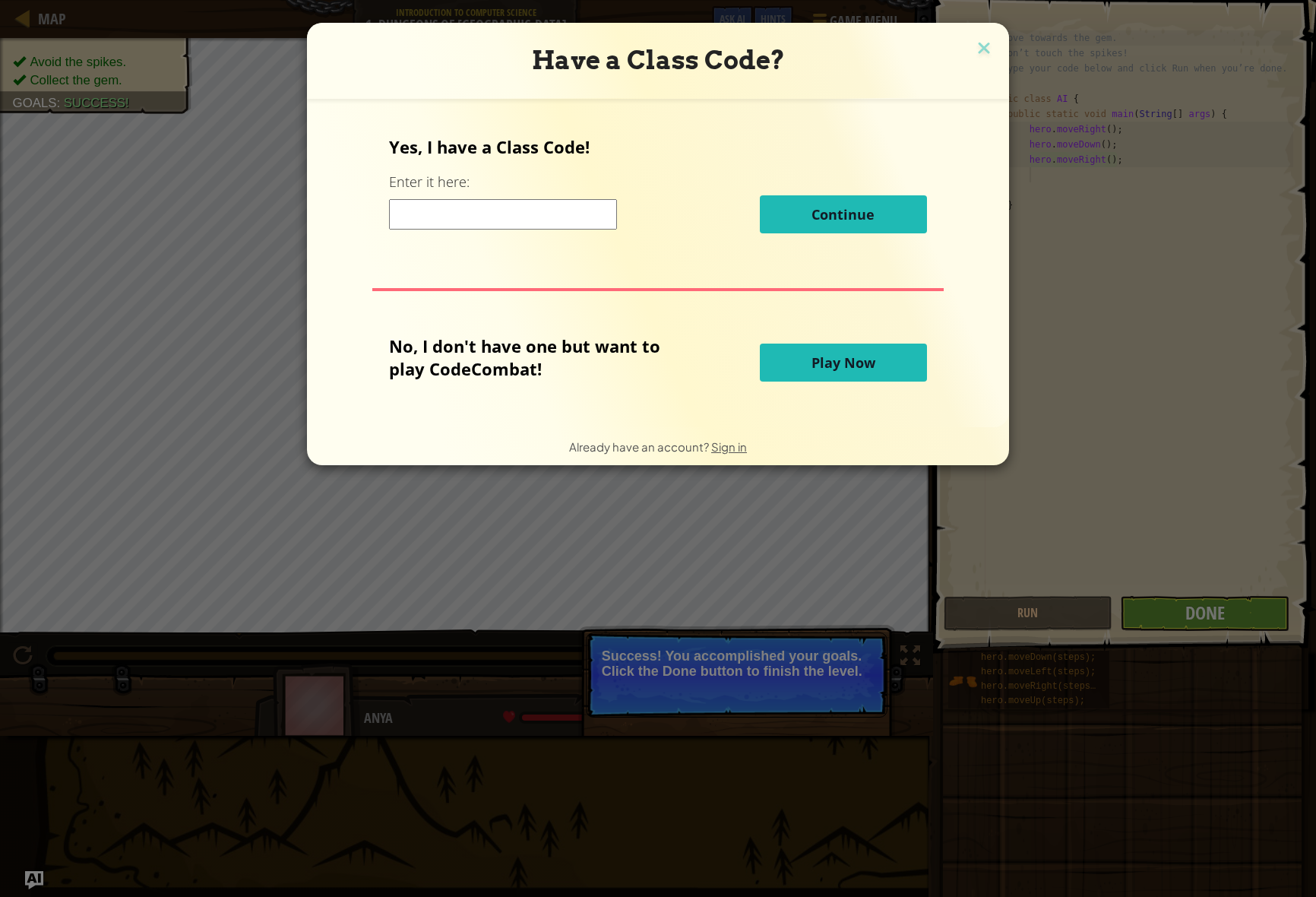
click at [457, 212] on input at bounding box center [503, 214] width 228 height 31
paste input "HalfCatSmall"
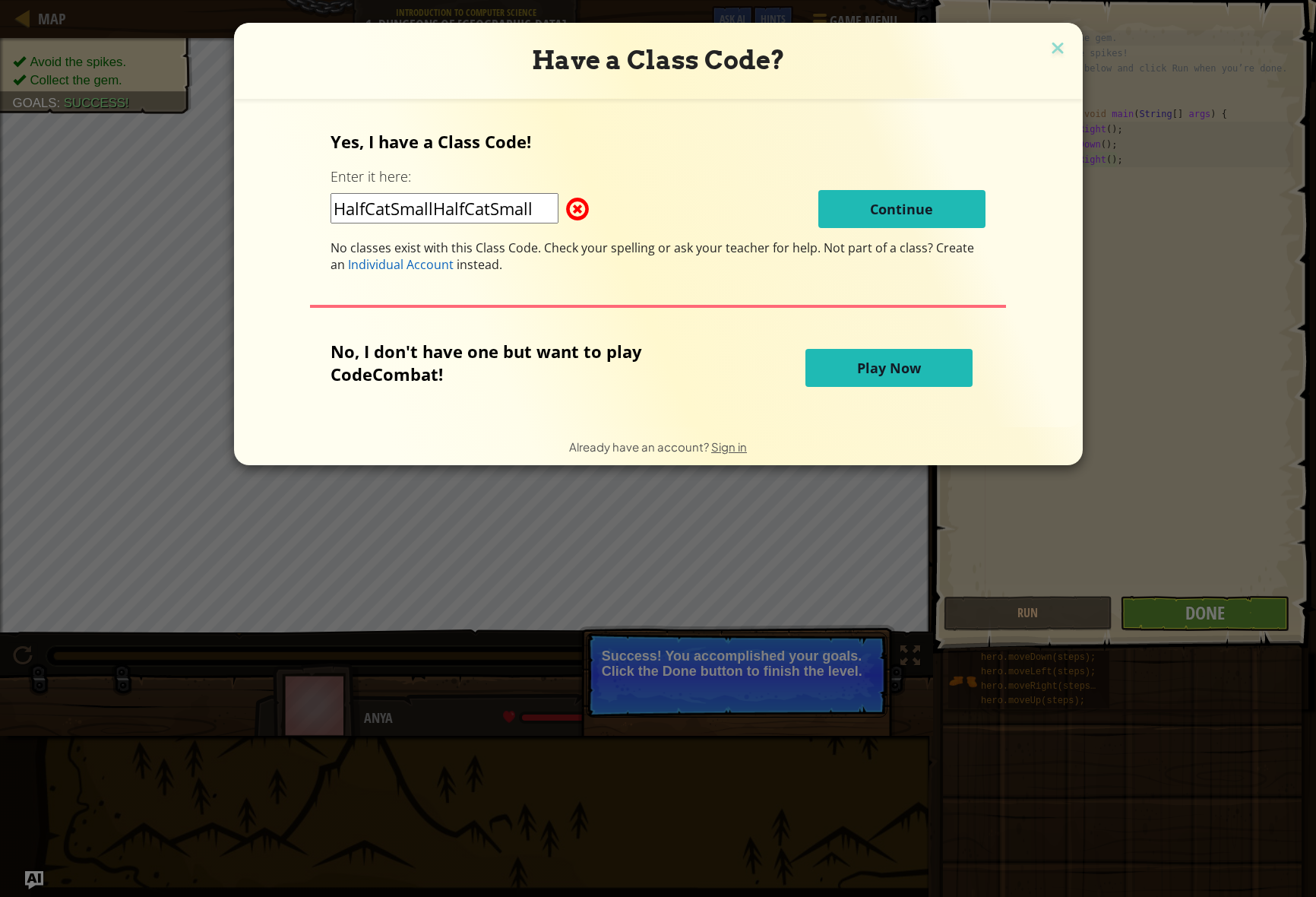
scroll to position [0, 0]
type input "HalfCatSmall"
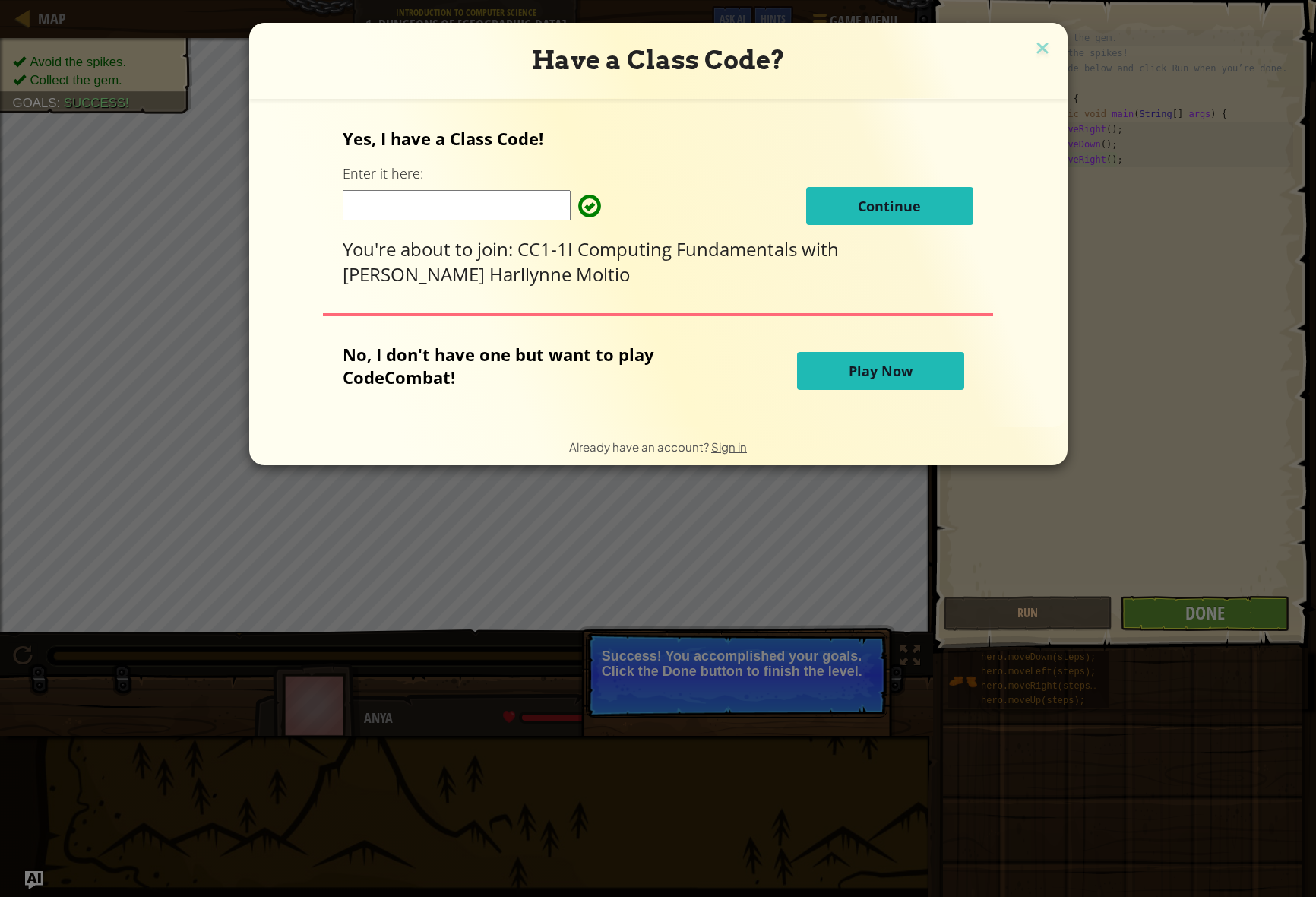
paste input "HalfCatSmall"
type input "HalfCatSmall"
click at [813, 190] on button "Continue" at bounding box center [890, 206] width 167 height 38
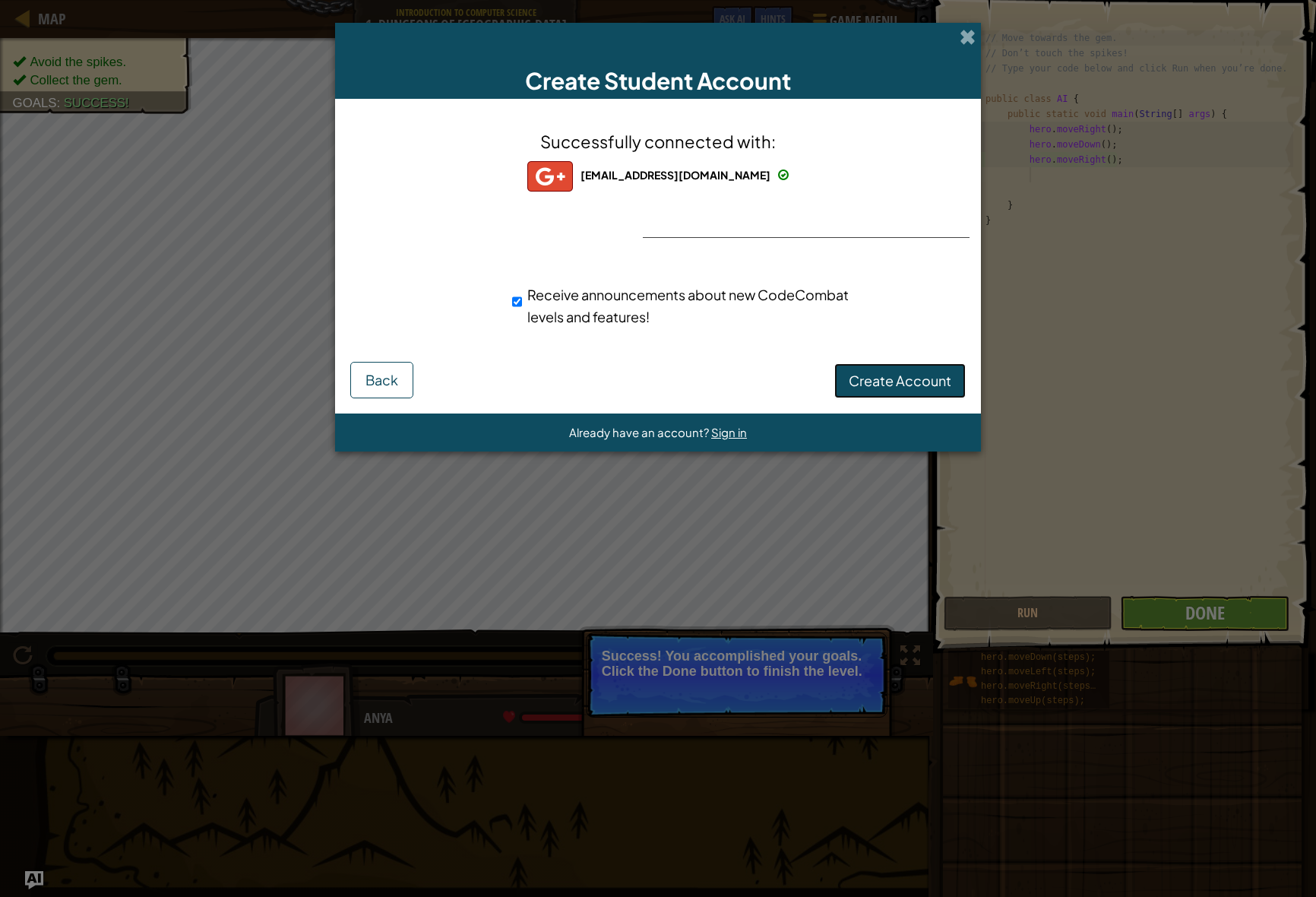
click at [864, 376] on span "Create Account" at bounding box center [901, 381] width 103 height 18
click at [774, 221] on div "Successfully connected with: danicatolaban06@gmail.com danicatolaban06@gmail.co…" at bounding box center [658, 237] width 608 height 248
click at [906, 382] on button "Create Account" at bounding box center [900, 380] width 132 height 35
click at [912, 32] on span at bounding box center [968, 37] width 16 height 16
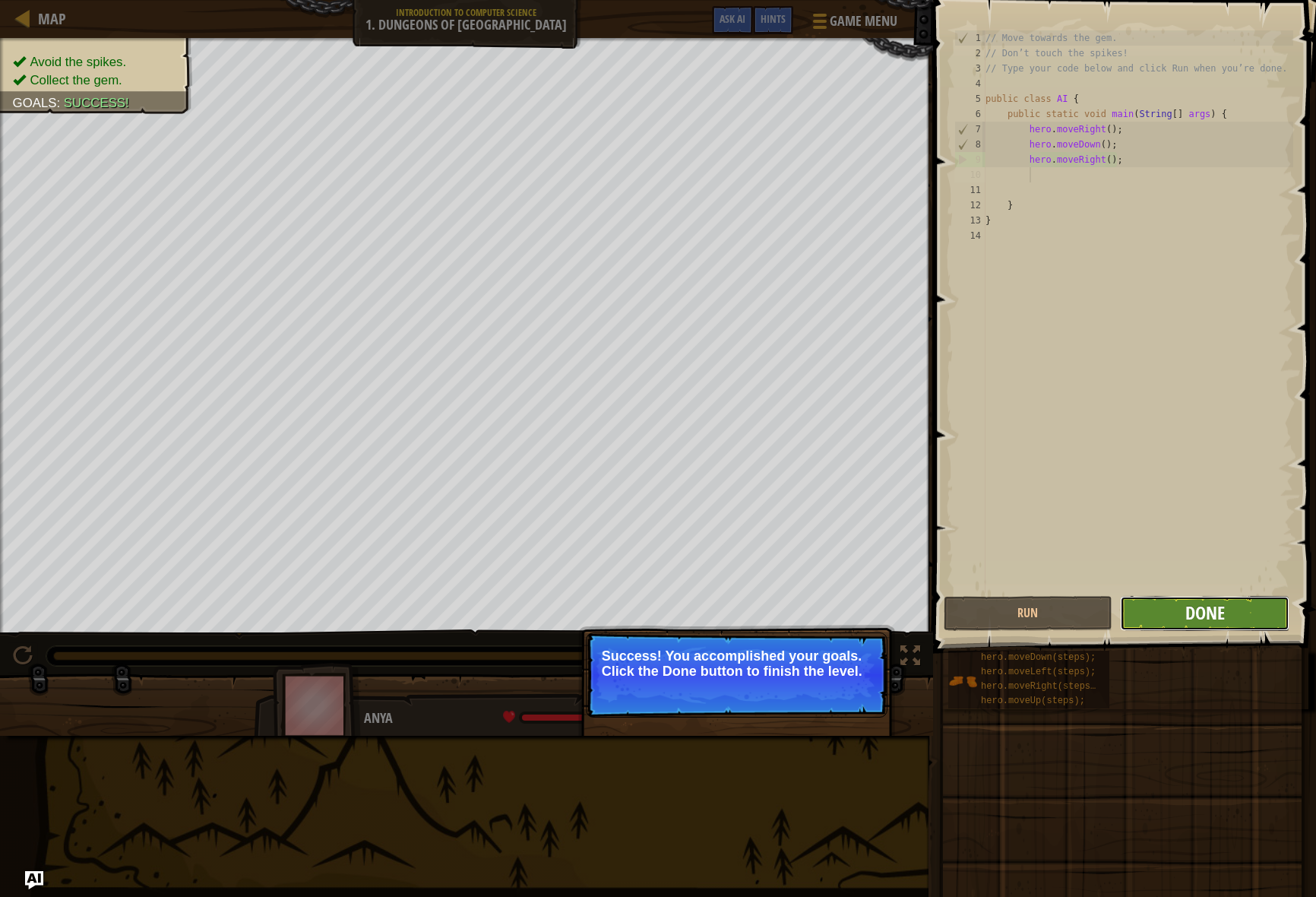
click at [912, 619] on span "Done" at bounding box center [1205, 612] width 40 height 25
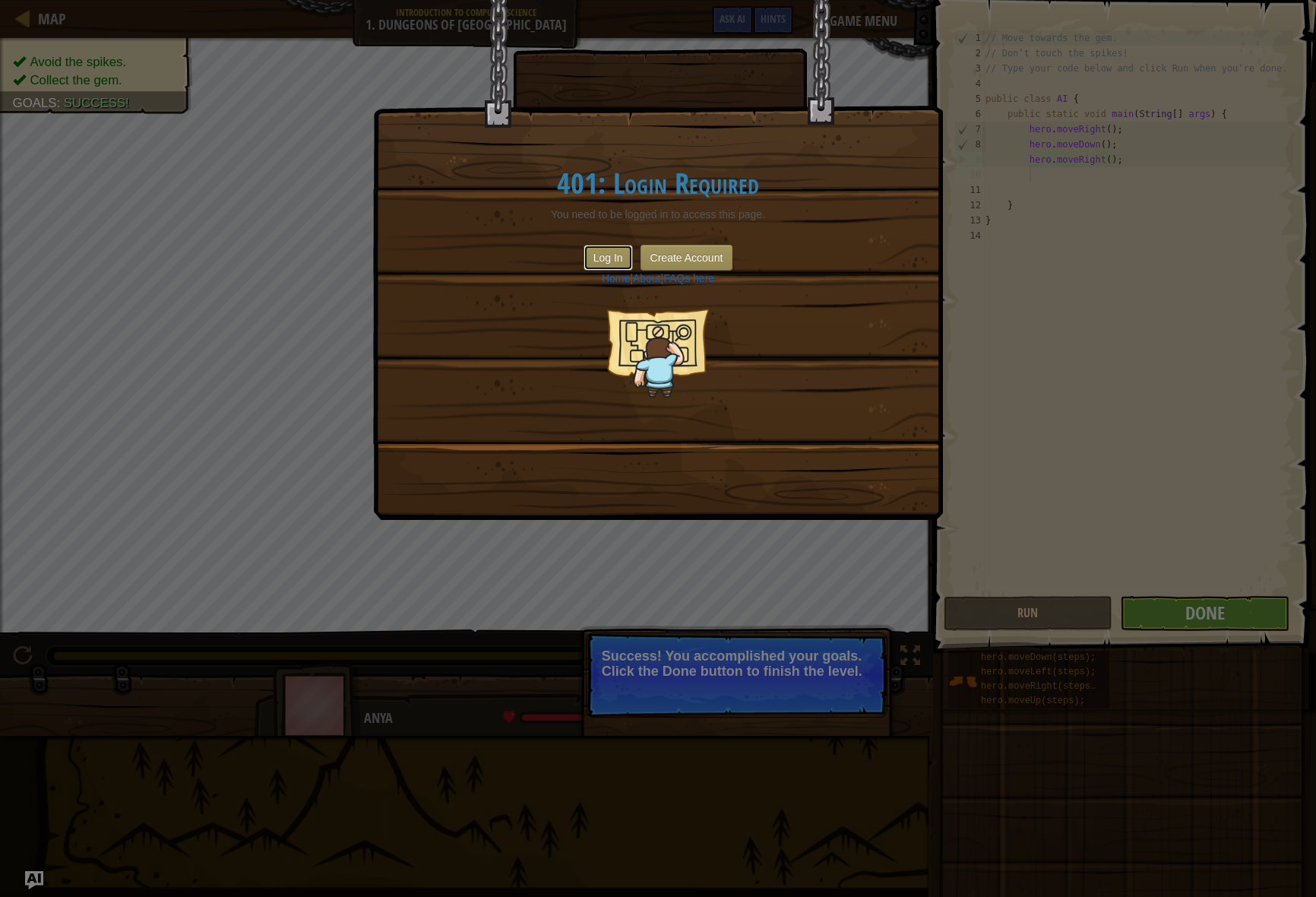
click at [617, 263] on button "Log In" at bounding box center [608, 257] width 49 height 26
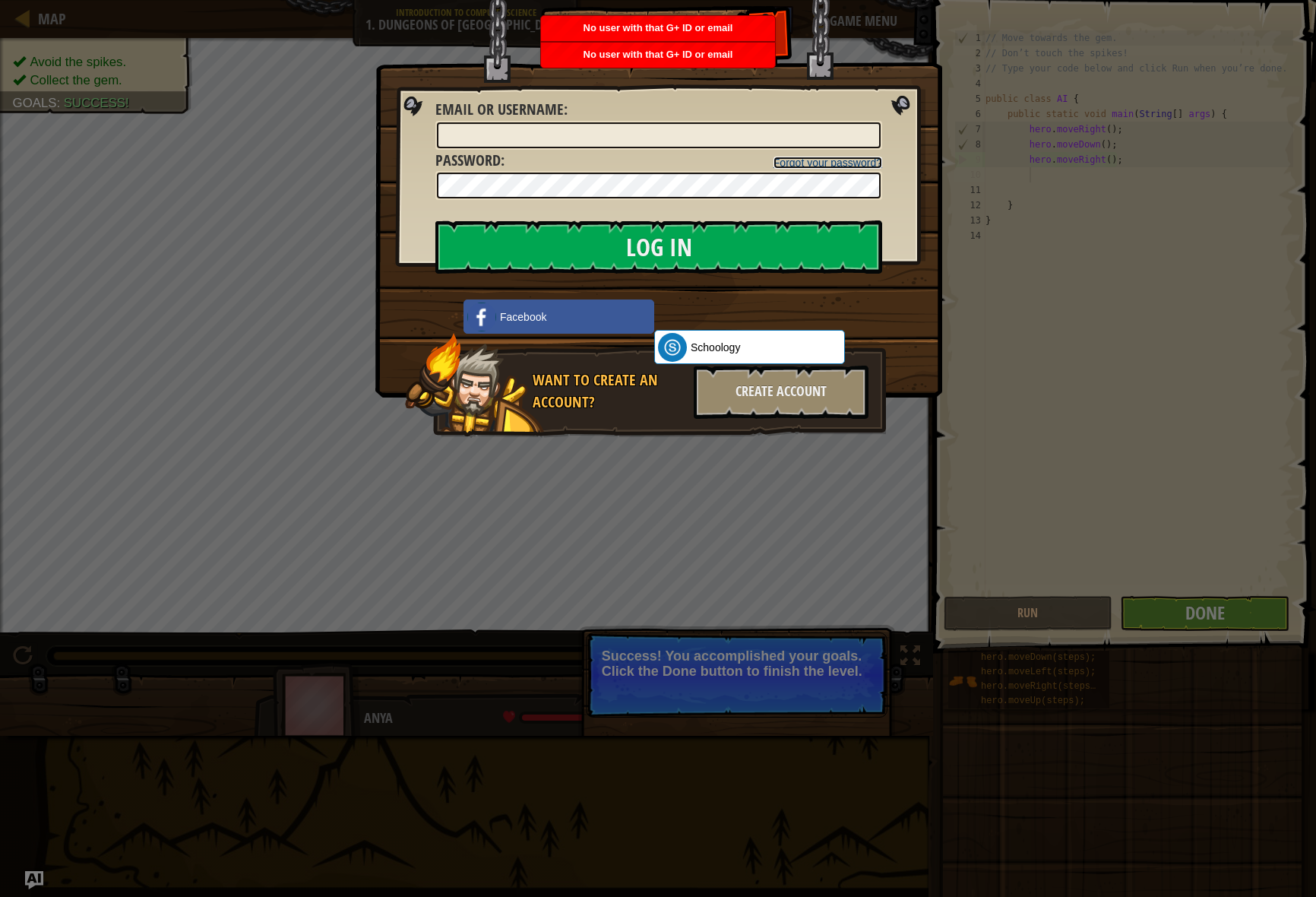
click at [846, 156] on link "Forgot your password?" at bounding box center [828, 162] width 109 height 12
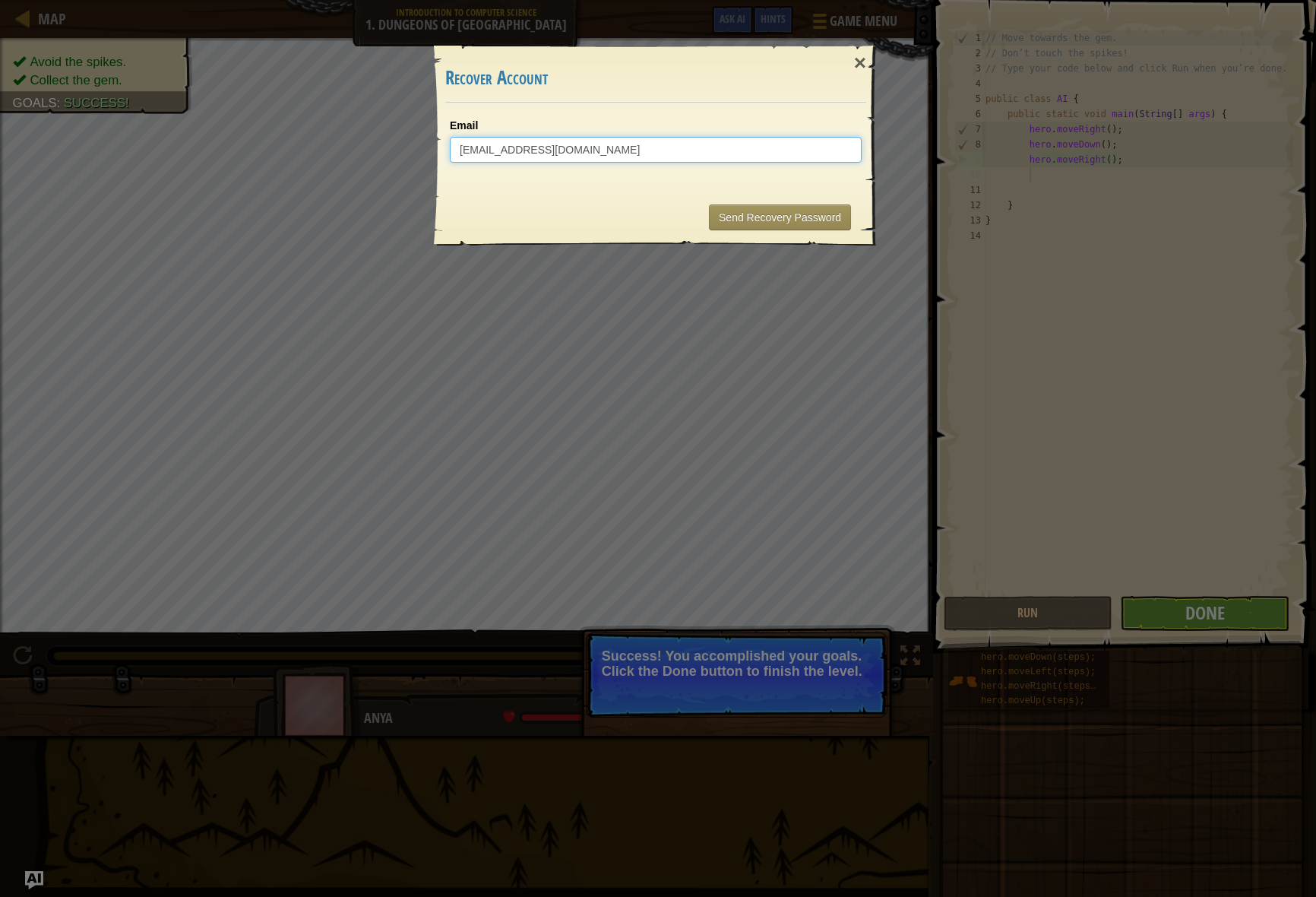
type input "danicatolaban06@gmail.com"
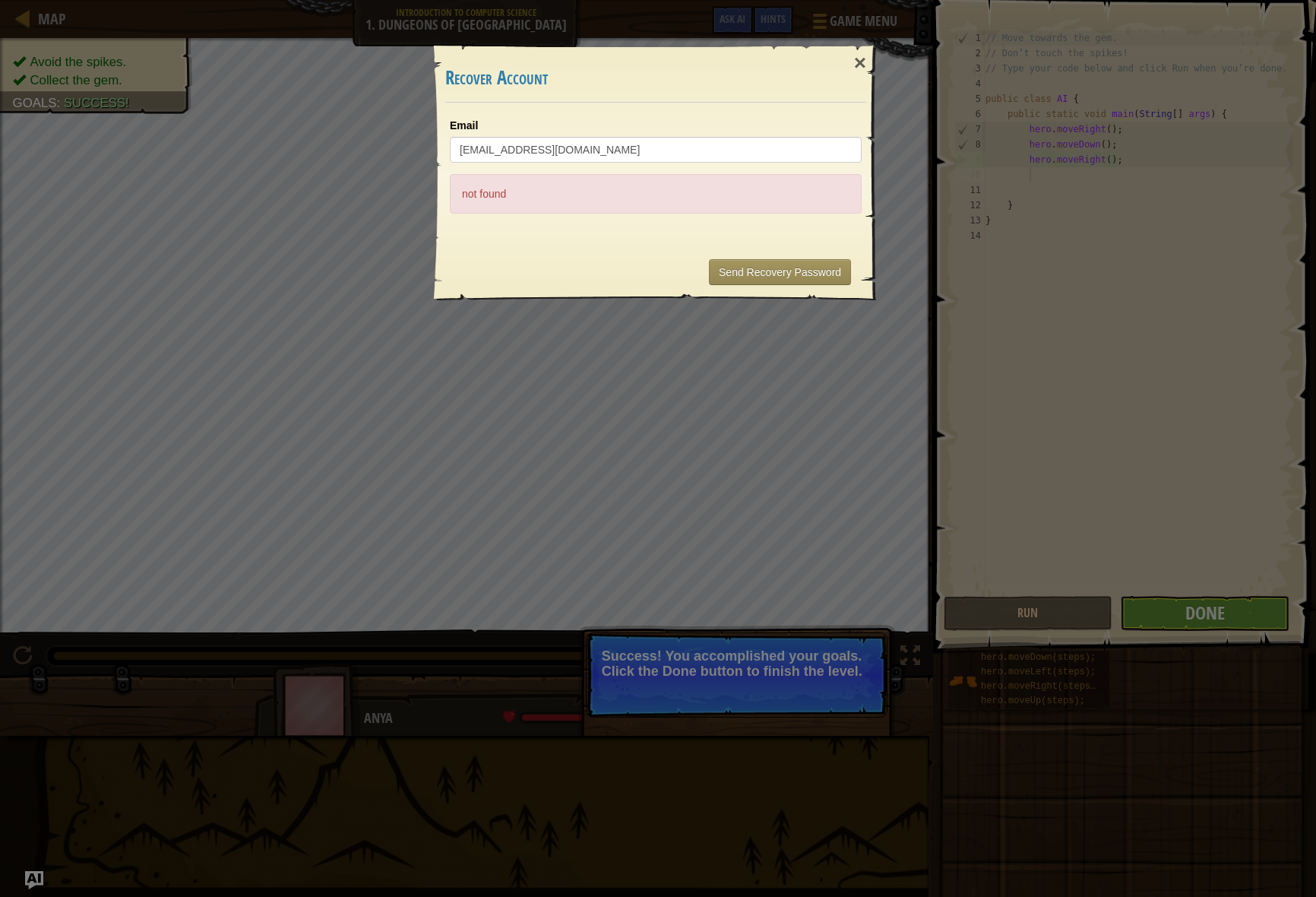
drag, startPoint x: 624, startPoint y: 205, endPoint x: 634, endPoint y: 203, distance: 10.2
click at [625, 205] on div "not found" at bounding box center [656, 194] width 412 height 40
click at [826, 271] on button "Send Recovery Password" at bounding box center [780, 272] width 142 height 26
click at [849, 64] on div "×" at bounding box center [859, 63] width 35 height 45
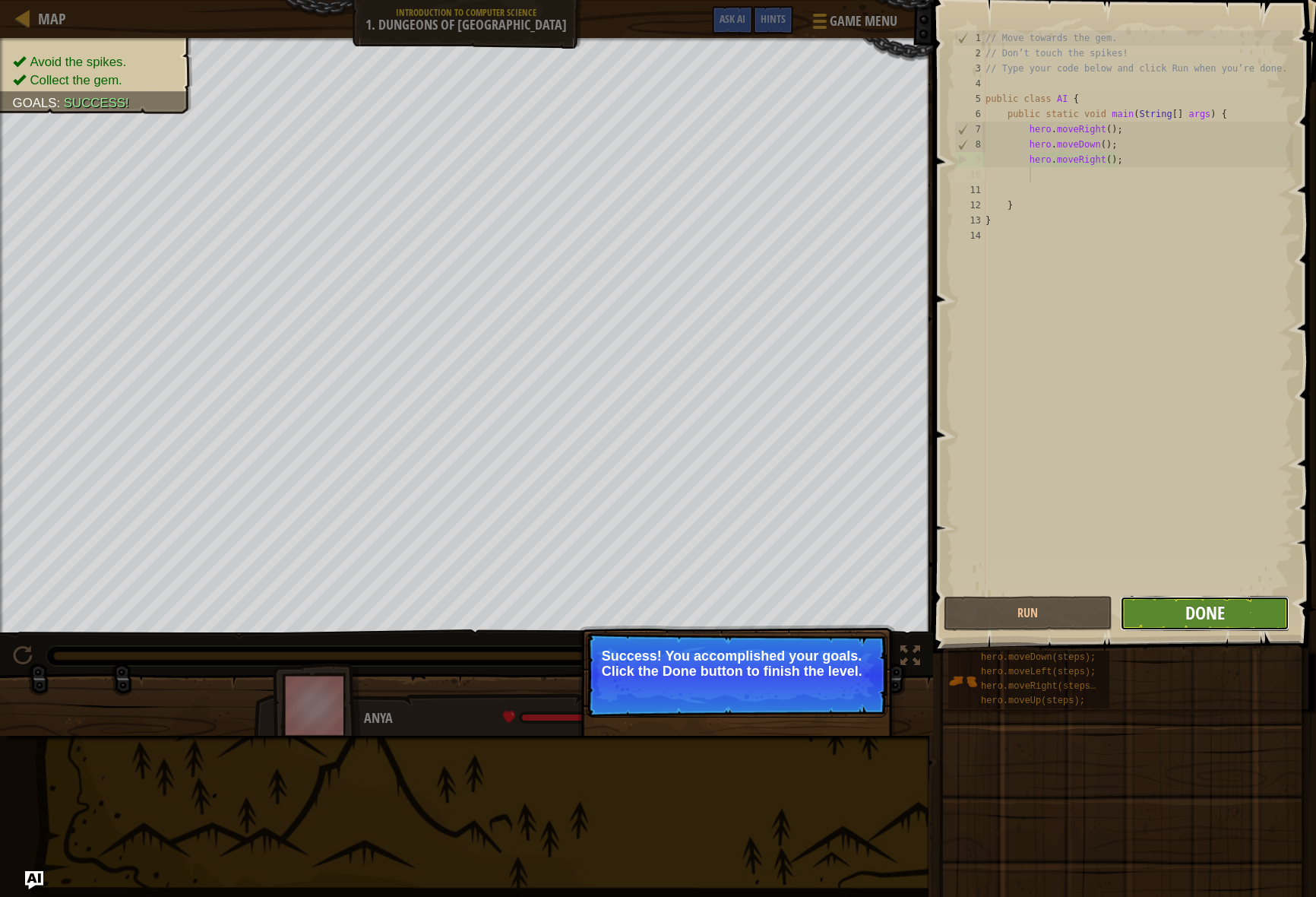
click at [912, 605] on span "Done" at bounding box center [1205, 612] width 40 height 25
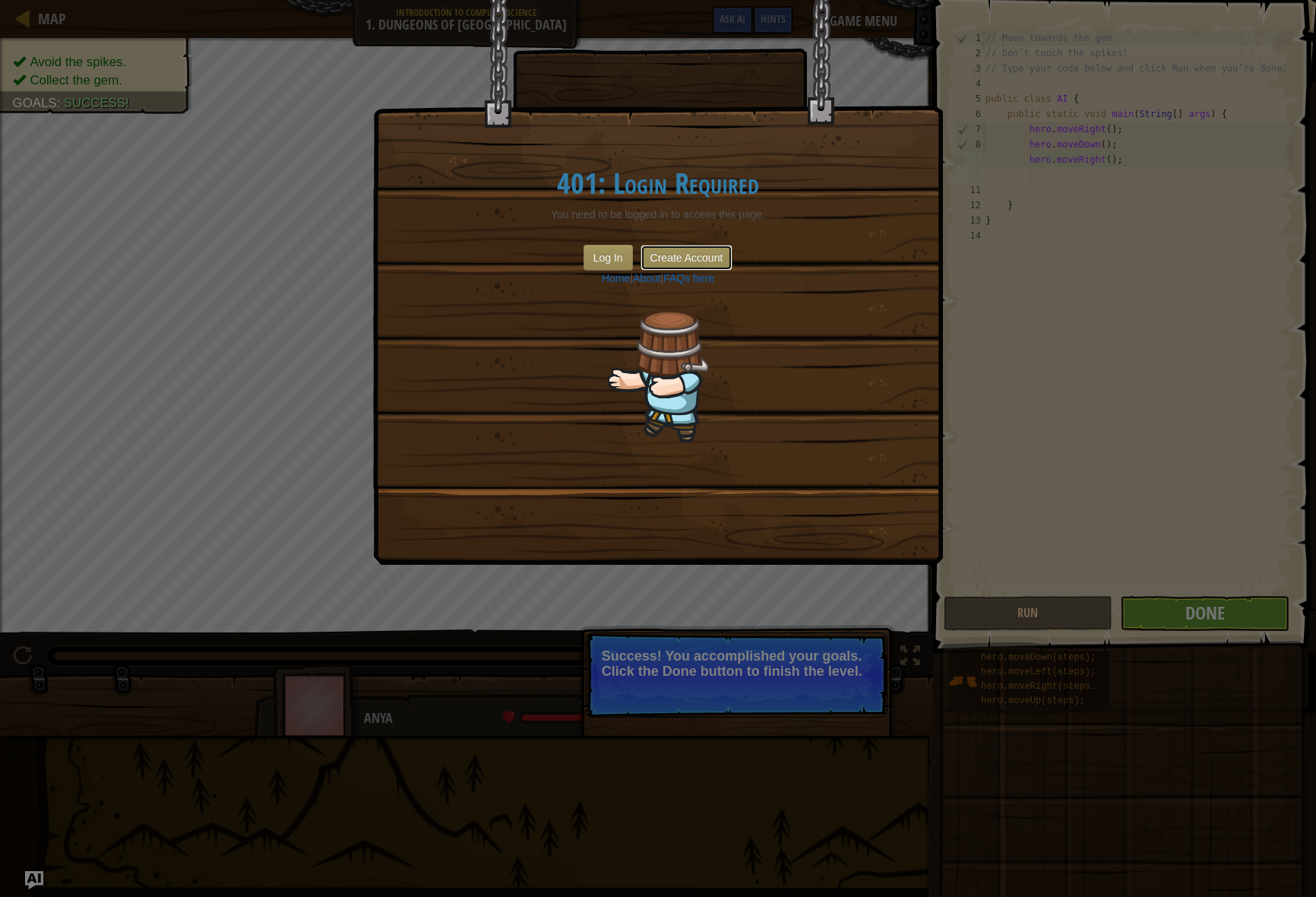
click at [705, 258] on button "Create Account" at bounding box center [687, 257] width 93 height 26
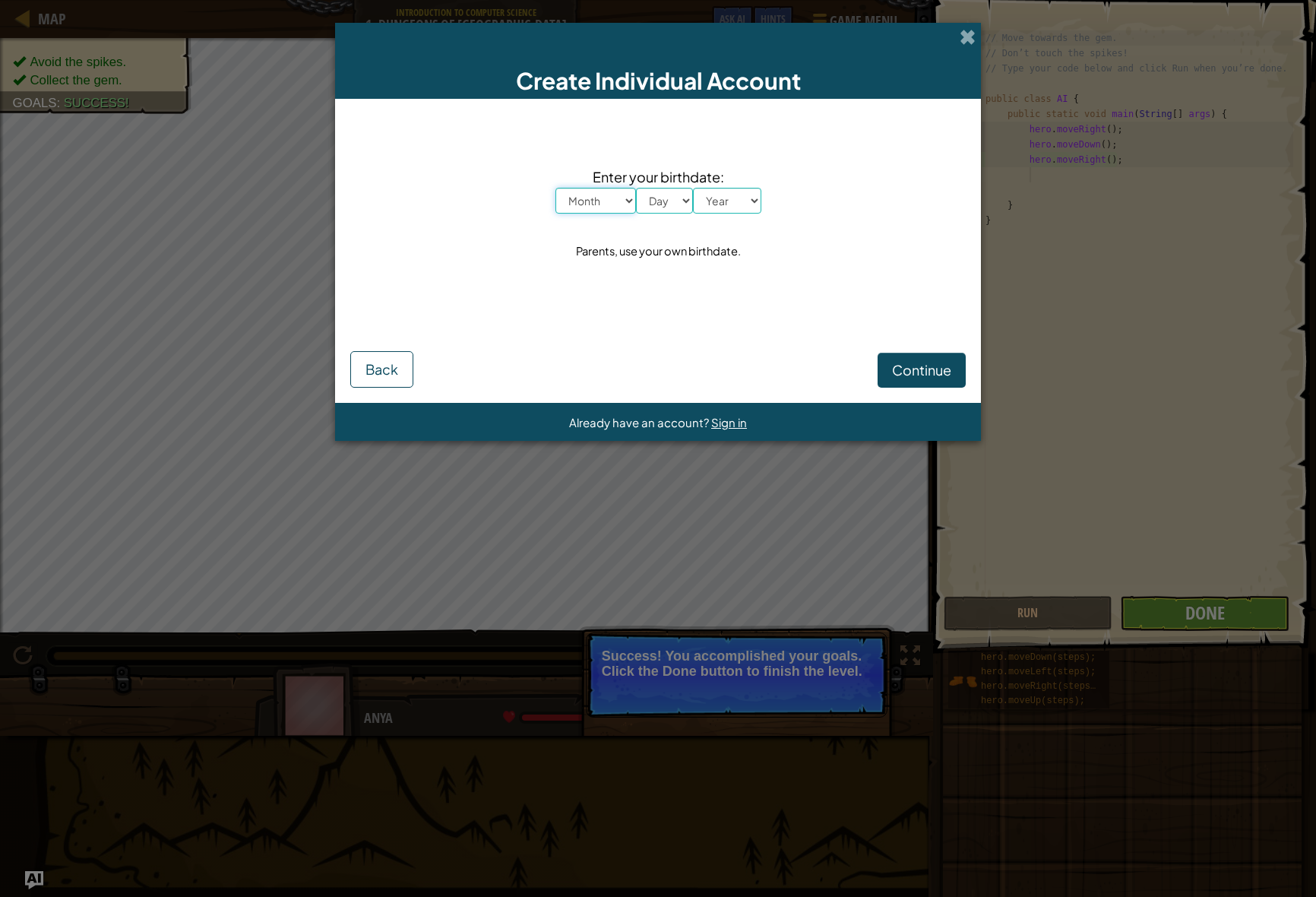
click at [621, 197] on select "Month January February March April May June July August September October Novem…" at bounding box center [595, 201] width 80 height 26
select select "7"
click at [556, 188] on select "Month January February March April May June July August September October Novem…" at bounding box center [595, 201] width 80 height 26
click at [667, 201] on select "Day 1 2 3 4 5 6 7 8 9 10 11 12 13 14 15 16 17 18 19 20 21 22 23 24 25 26 27 28 …" at bounding box center [664, 201] width 57 height 26
select select "29"
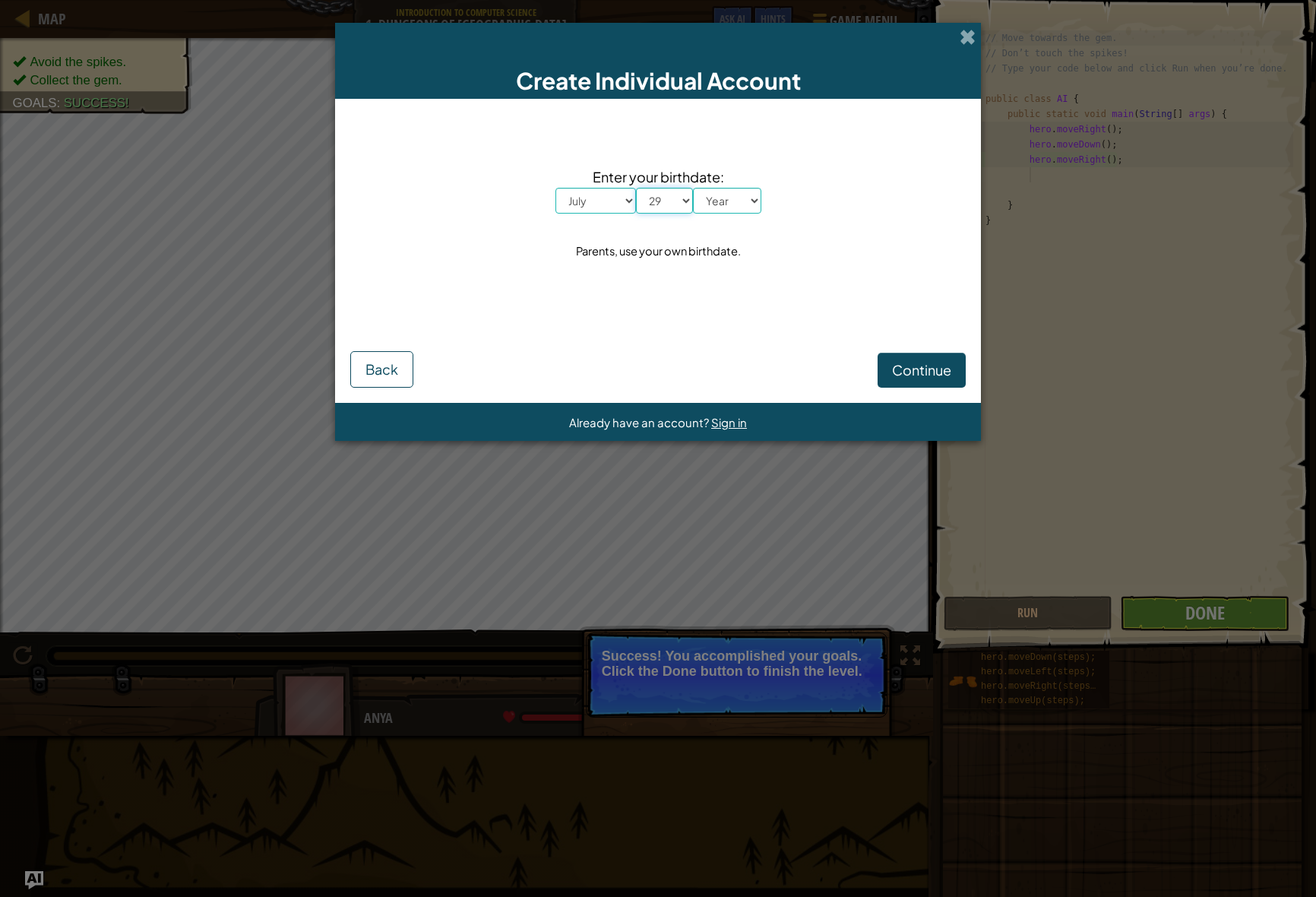
click at [636, 188] on select "Day 1 2 3 4 5 6 7 8 9 10 11 12 13 14 15 16 17 18 19 20 21 22 23 24 25 26 27 28 …" at bounding box center [664, 201] width 57 height 26
click at [728, 197] on select "Year 2025 2024 2023 2022 2021 2020 2019 2018 2017 2016 2015 2014 2013 2012 2011…" at bounding box center [727, 201] width 68 height 26
select select "2007"
click at [693, 188] on select "Year 2025 2024 2023 2022 2021 2020 2019 2018 2017 2016 2015 2014 2013 2012 2011…" at bounding box center [727, 201] width 68 height 26
click at [912, 366] on span "Continue" at bounding box center [921, 370] width 59 height 18
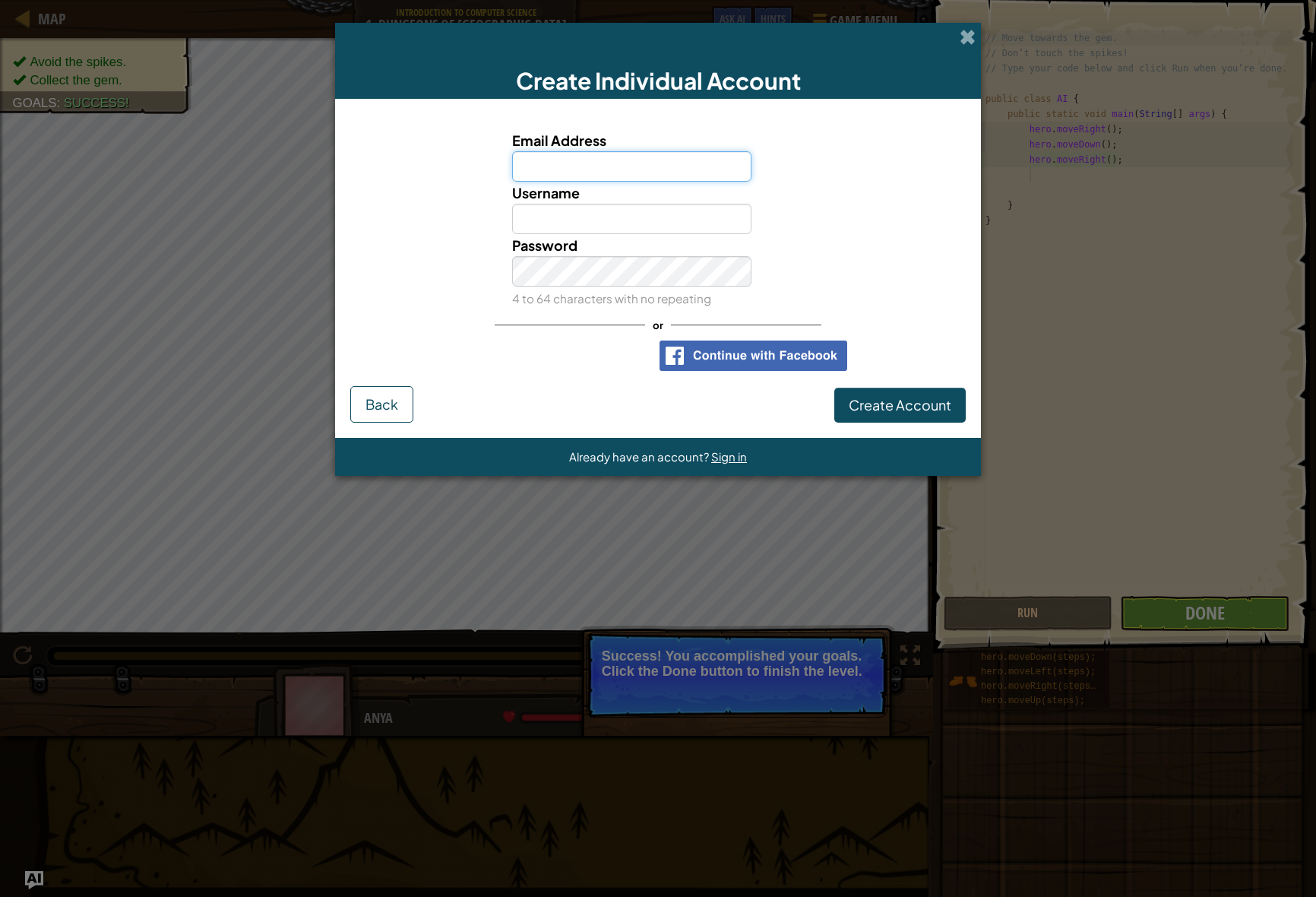
click at [589, 165] on input "Email Address" at bounding box center [632, 166] width 240 height 31
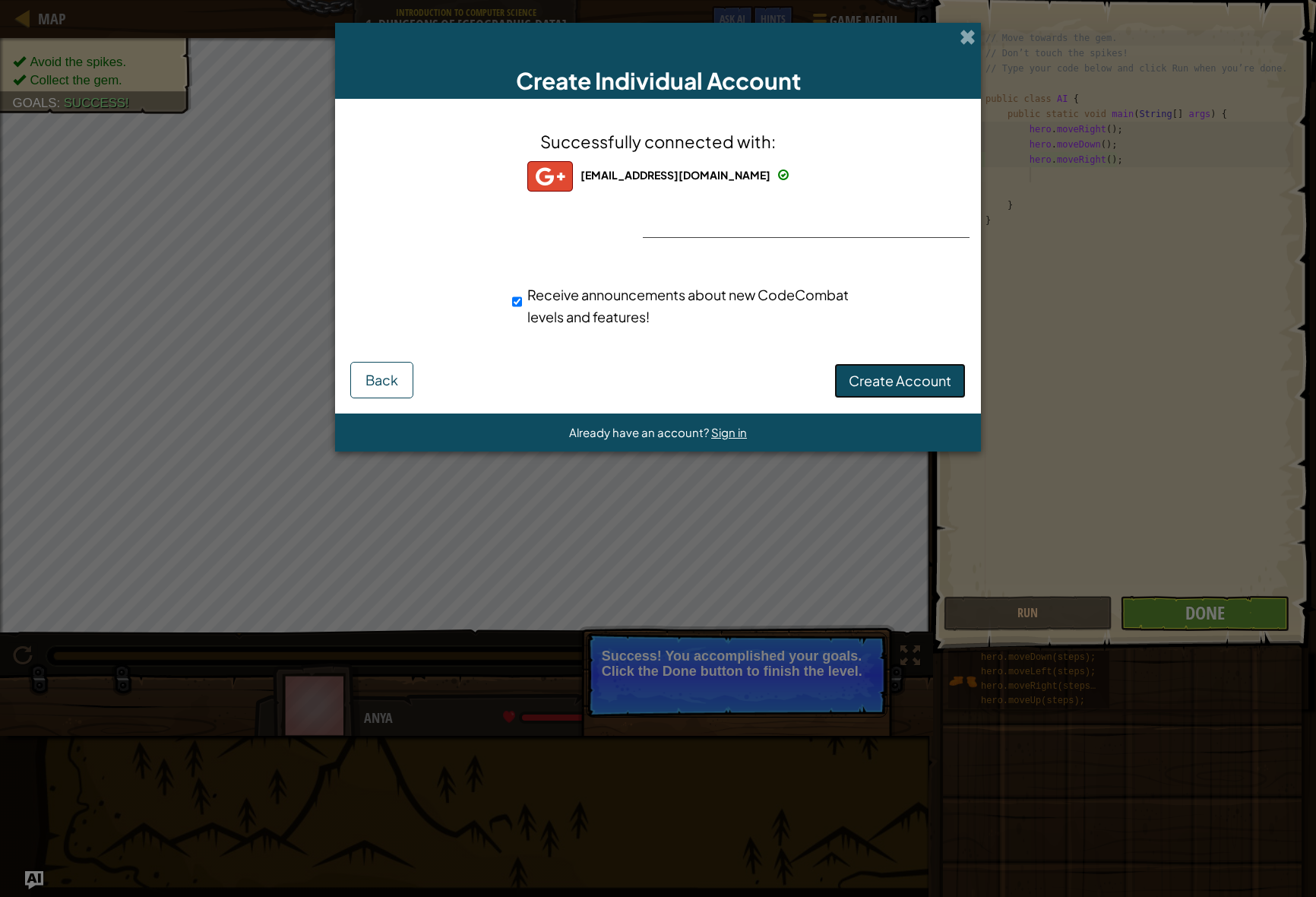
click at [893, 373] on span "Create Account" at bounding box center [901, 381] width 103 height 18
click at [734, 434] on span "Sign in" at bounding box center [729, 432] width 36 height 15
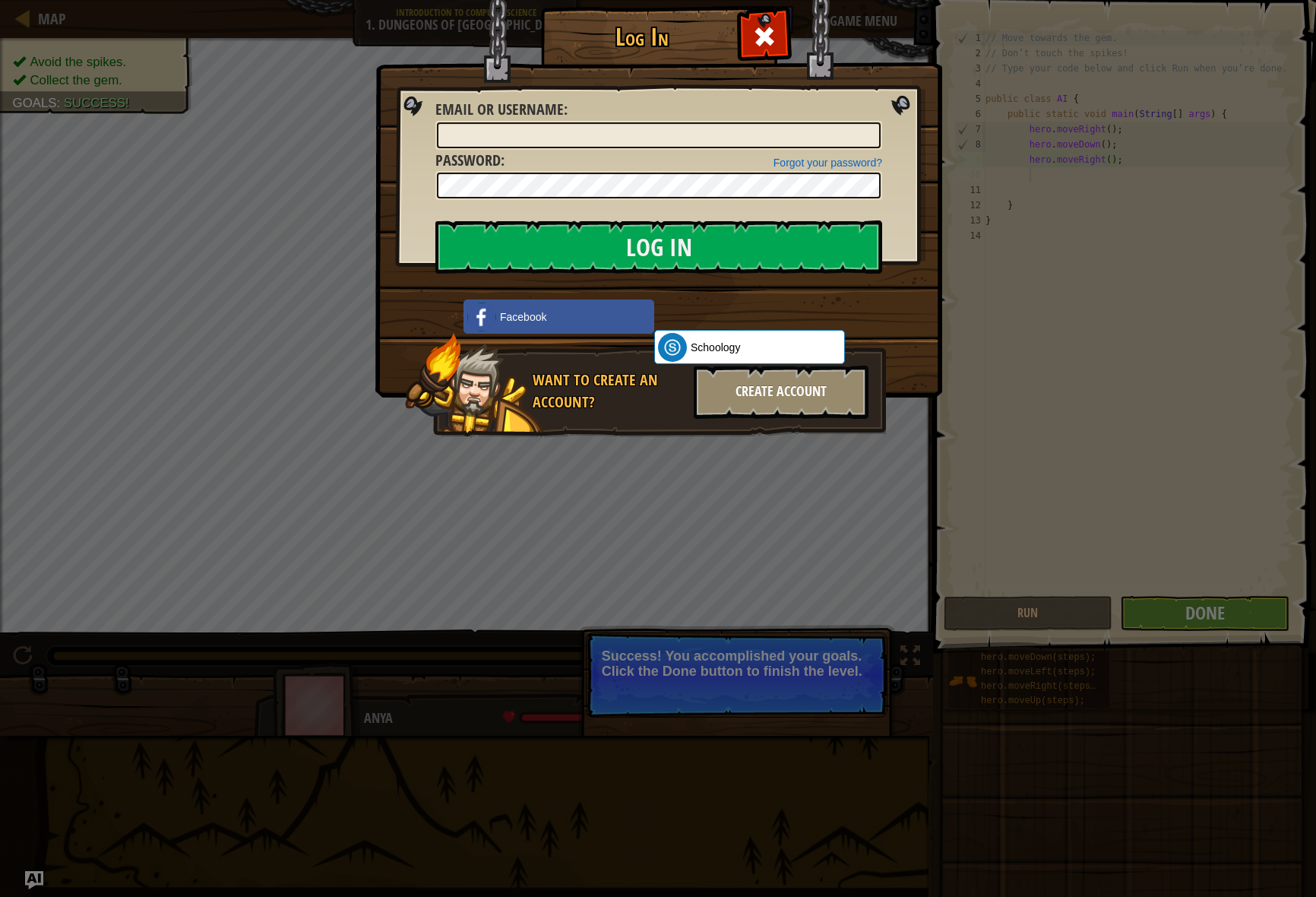
click at [813, 404] on div "Create Account" at bounding box center [781, 393] width 175 height 53
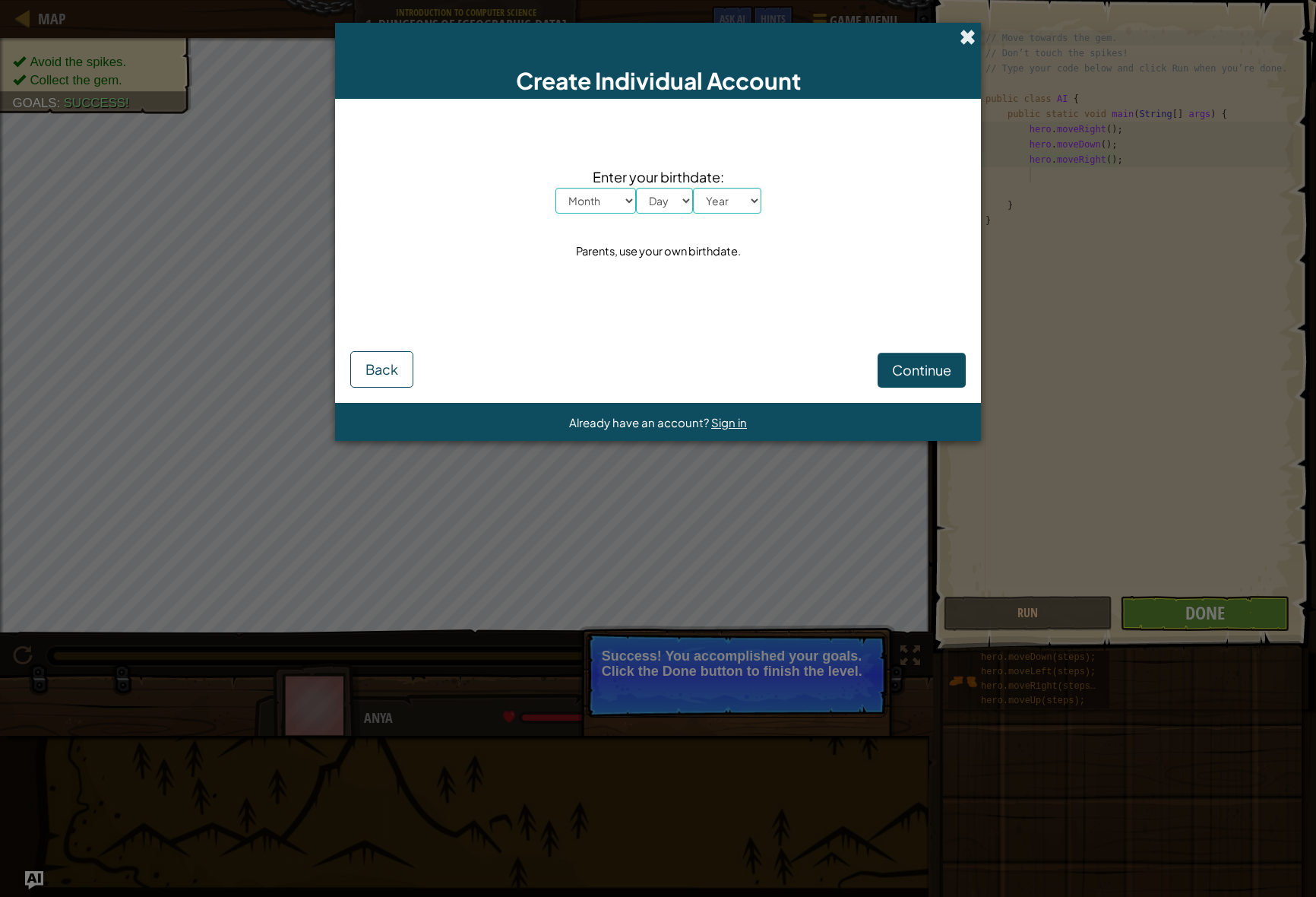
click at [912, 40] on span at bounding box center [968, 37] width 16 height 16
